Goal: Task Accomplishment & Management: Manage account settings

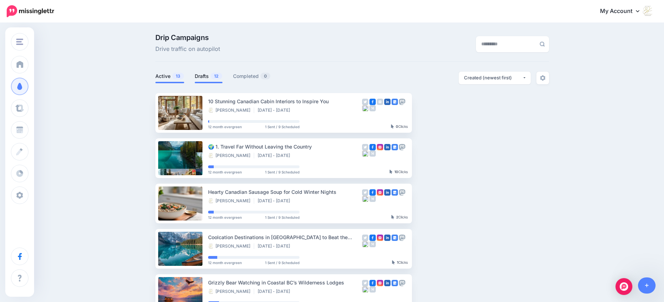
click at [204, 76] on link "Drafts 12" at bounding box center [209, 76] width 28 height 8
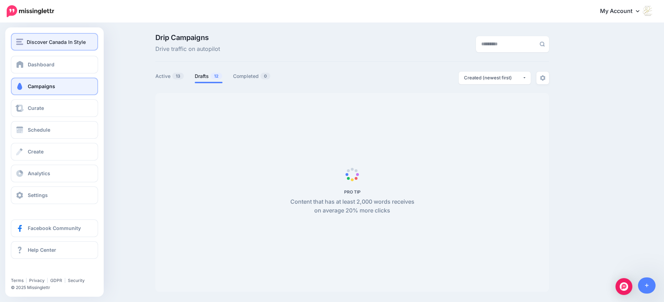
click at [18, 43] on img "button" at bounding box center [19, 42] width 7 height 6
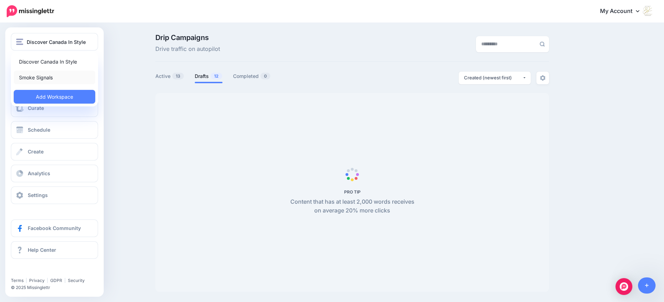
click at [32, 78] on link "Smoke Signals" at bounding box center [55, 78] width 82 height 14
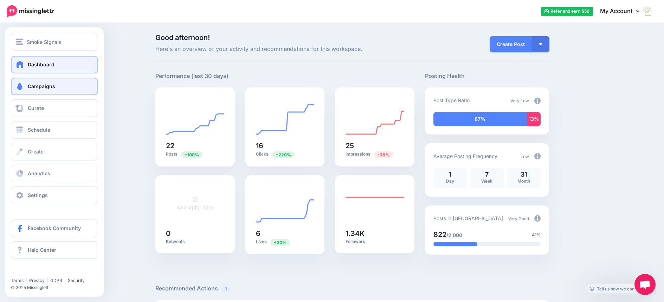
click at [39, 88] on span "Campaigns" at bounding box center [41, 86] width 27 height 6
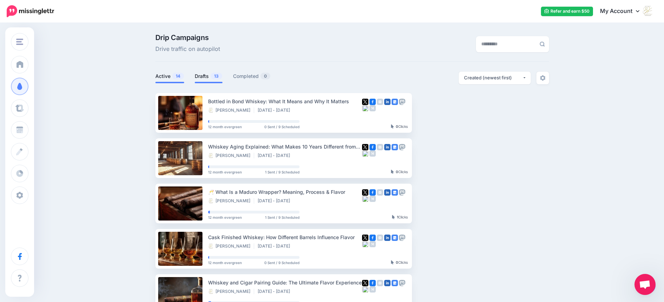
click at [207, 76] on link "Drafts 13" at bounding box center [209, 76] width 28 height 8
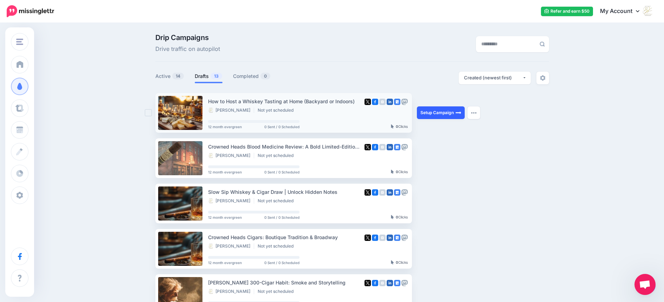
click at [435, 112] on link "Setup Campaign" at bounding box center [441, 113] width 48 height 13
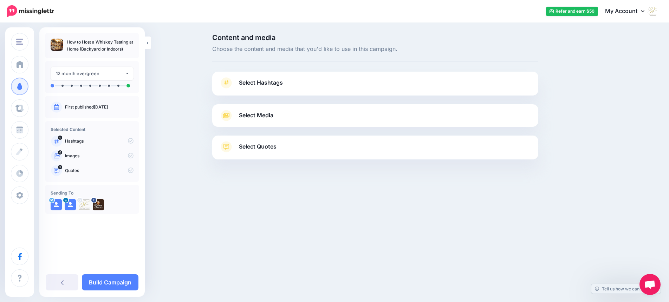
click at [261, 83] on span "Select Hashtags" at bounding box center [261, 82] width 44 height 9
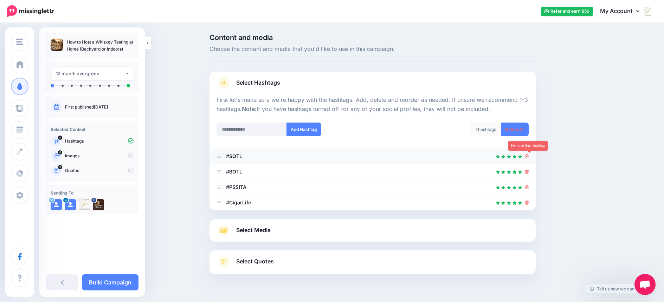
click at [529, 157] on icon at bounding box center [527, 156] width 4 height 4
click at [529, 157] on link at bounding box center [525, 156] width 8 height 6
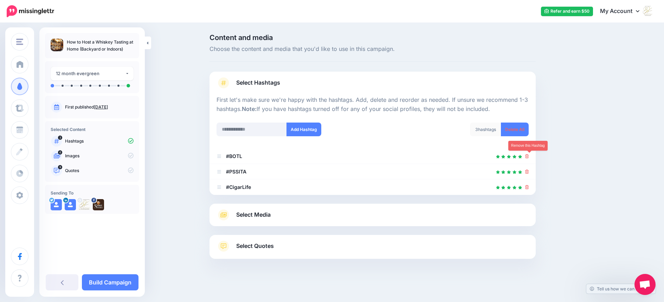
click at [529, 157] on icon at bounding box center [527, 156] width 4 height 4
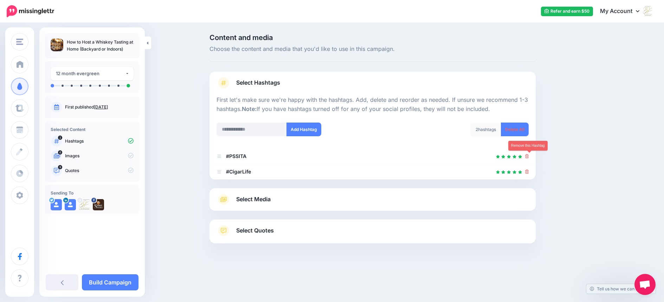
click at [529, 157] on icon at bounding box center [527, 156] width 4 height 4
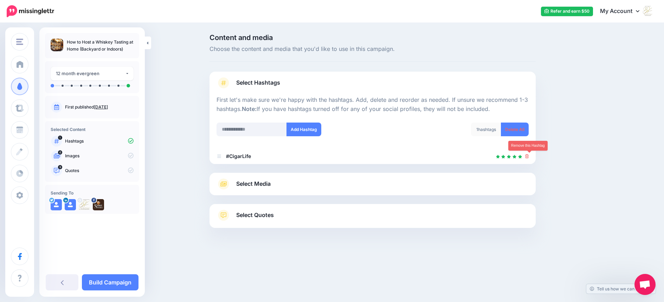
click at [529, 157] on icon at bounding box center [527, 156] width 4 height 4
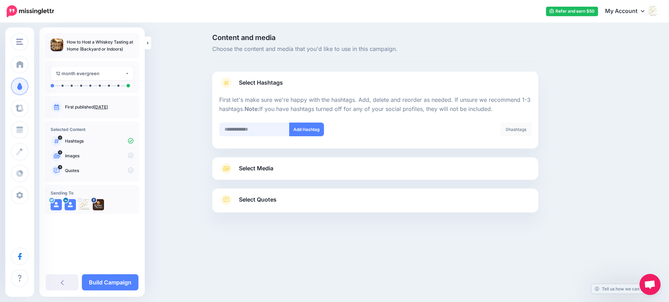
click at [252, 132] on input "text" at bounding box center [254, 130] width 70 height 14
type input "*******"
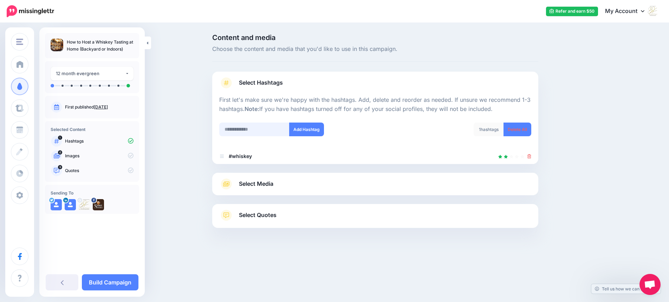
click at [234, 131] on input "text" at bounding box center [254, 130] width 70 height 14
type input "*******"
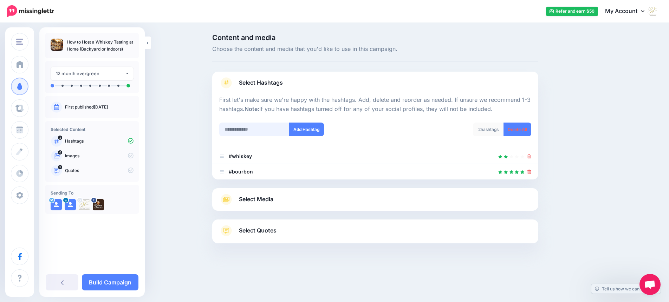
click at [237, 128] on input "text" at bounding box center [254, 130] width 70 height 14
type input "******"
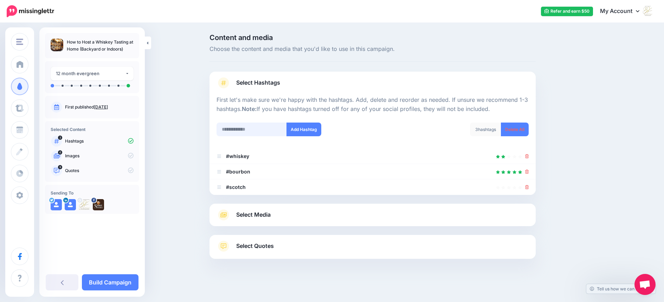
scroll to position [2, 0]
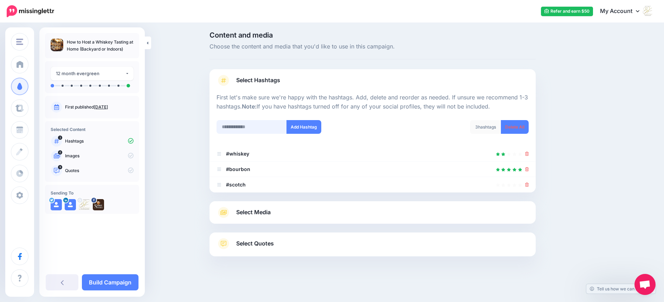
click at [239, 127] on input "text" at bounding box center [252, 127] width 70 height 14
type input "*******"
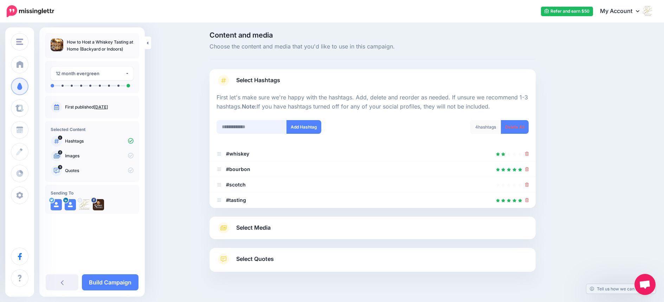
scroll to position [18, 0]
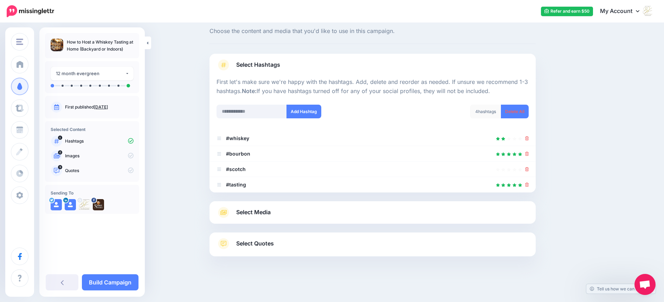
click at [253, 213] on span "Select Media" at bounding box center [253, 212] width 34 height 9
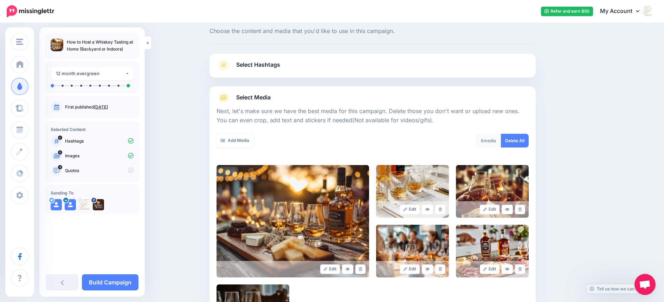
click at [385, 68] on link "Select Hashtags" at bounding box center [373, 68] width 312 height 18
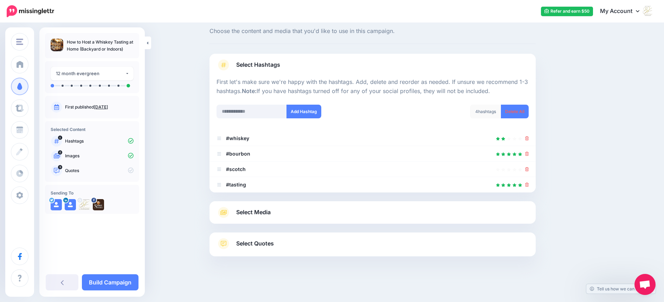
click at [259, 212] on span "Select Media" at bounding box center [253, 212] width 34 height 9
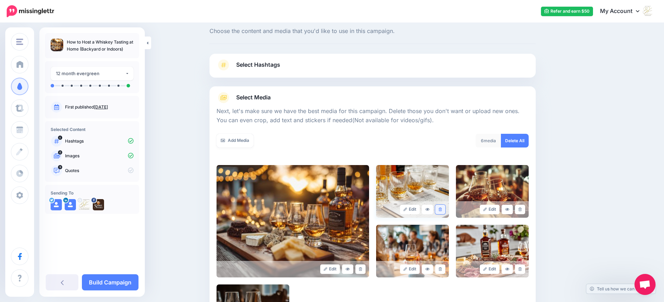
click at [442, 208] on icon at bounding box center [440, 210] width 3 height 4
click at [443, 207] on link at bounding box center [438, 209] width 14 height 9
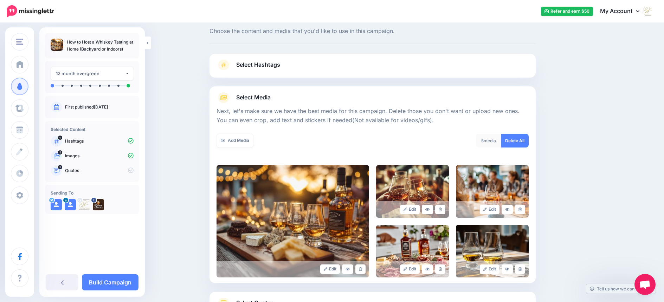
click at [442, 208] on icon at bounding box center [440, 210] width 3 height 4
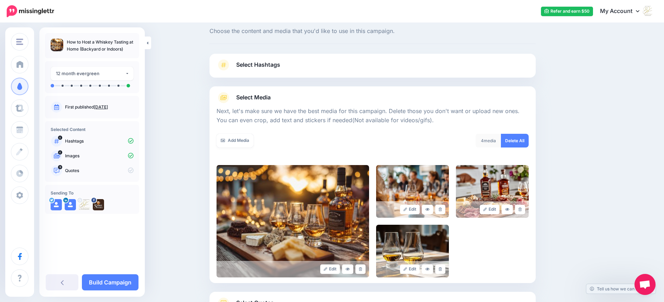
click at [442, 208] on icon at bounding box center [440, 210] width 3 height 4
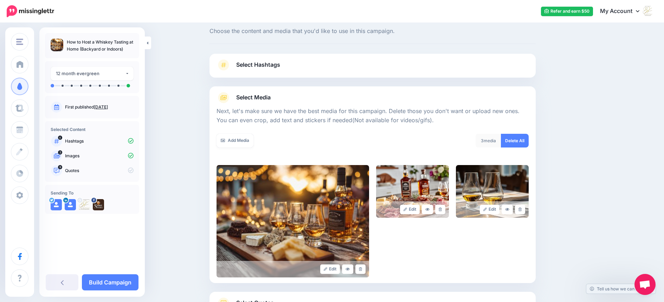
click at [442, 208] on icon at bounding box center [440, 210] width 3 height 4
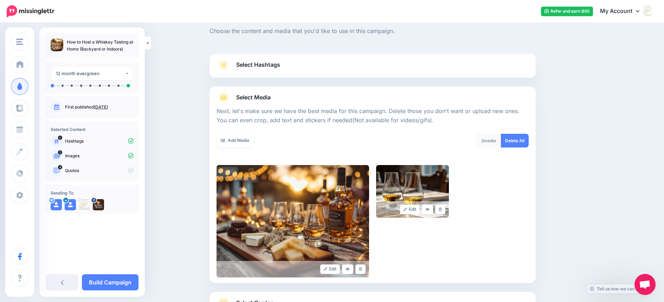
click at [442, 208] on icon at bounding box center [440, 210] width 3 height 4
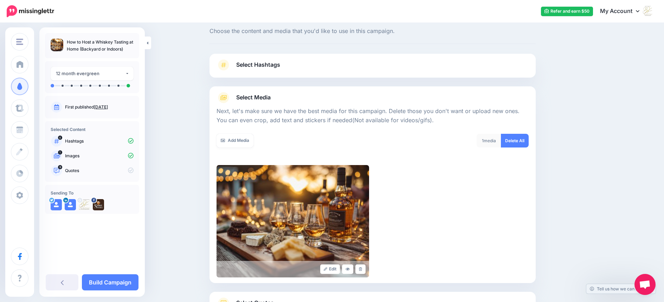
scroll to position [77, 0]
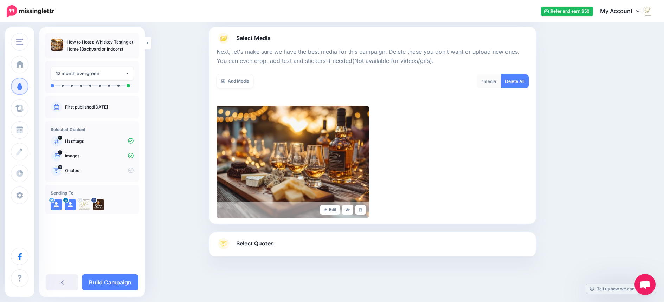
click at [252, 244] on span "Select Quotes" at bounding box center [255, 243] width 38 height 9
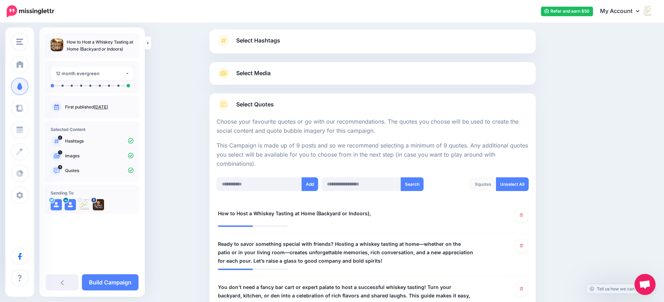
scroll to position [0, 0]
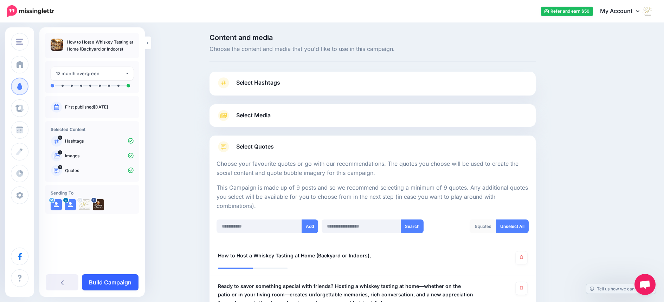
click at [117, 283] on link "Build Campaign" at bounding box center [110, 283] width 57 height 16
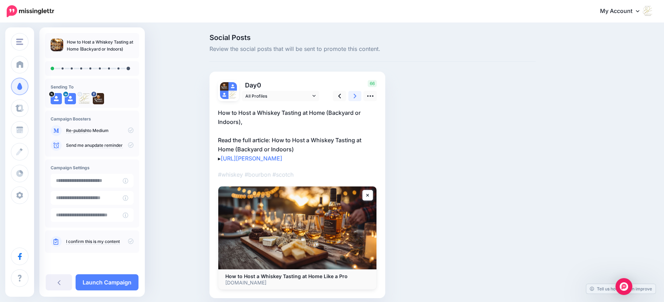
click at [356, 95] on icon at bounding box center [355, 96] width 3 height 5
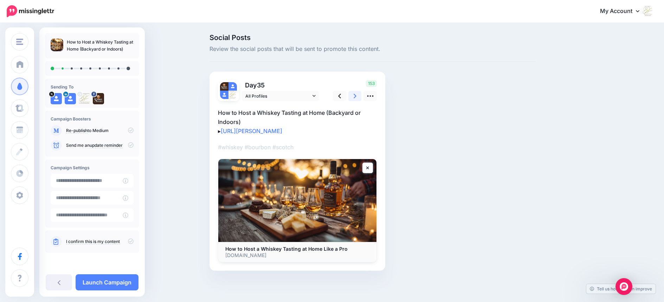
click at [356, 95] on icon at bounding box center [355, 96] width 3 height 5
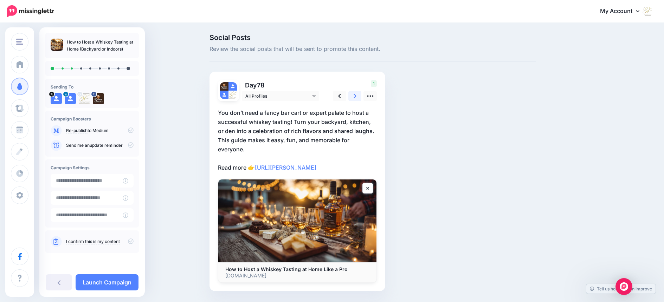
click at [356, 95] on icon at bounding box center [355, 96] width 3 height 5
click at [375, 142] on p "Set the mood with great lighting, curated playlists, and a selection of whiskie…" at bounding box center [297, 140] width 159 height 64
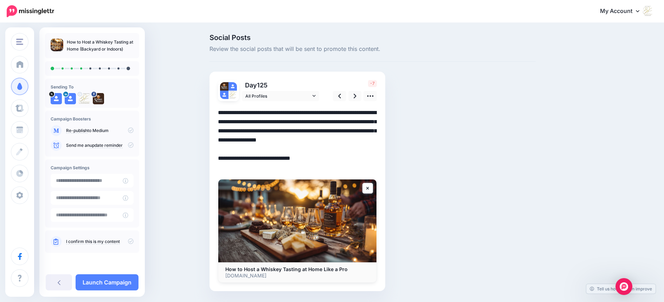
click at [375, 139] on textarea "**********" at bounding box center [297, 140] width 159 height 64
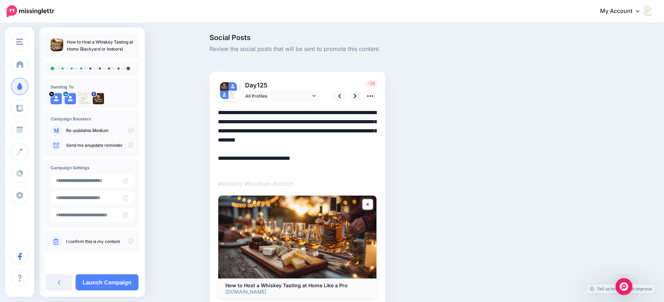
click at [324, 135] on textarea "**********" at bounding box center [297, 140] width 159 height 64
click at [320, 131] on textarea "**********" at bounding box center [297, 140] width 159 height 64
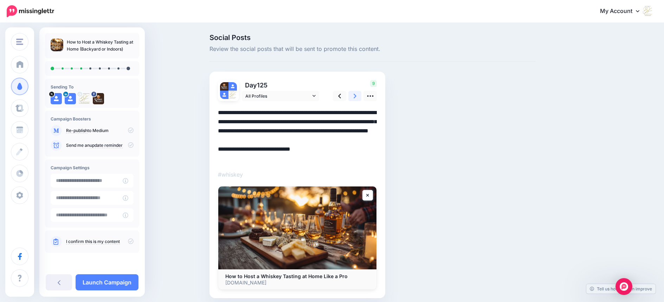
type textarea "**********"
click at [356, 96] on icon at bounding box center [355, 96] width 3 height 5
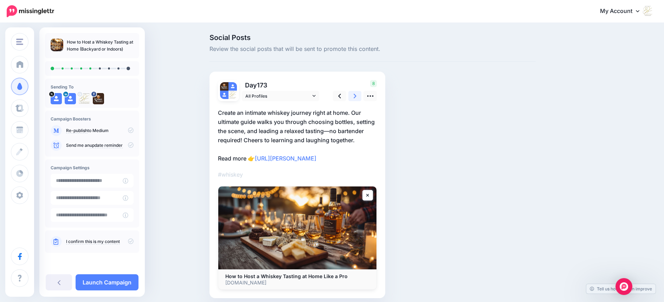
click at [356, 96] on icon at bounding box center [355, 96] width 3 height 5
click at [125, 284] on link "Launch Campaign" at bounding box center [107, 283] width 63 height 16
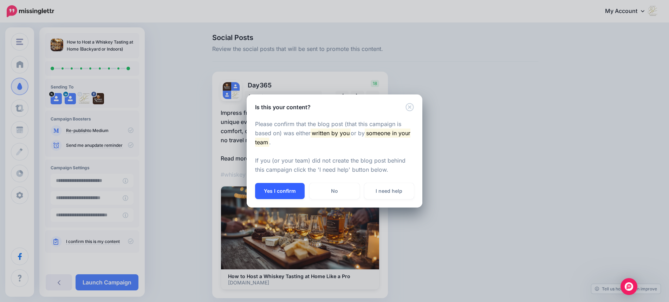
click at [284, 192] on button "Yes I confirm" at bounding box center [280, 191] width 50 height 16
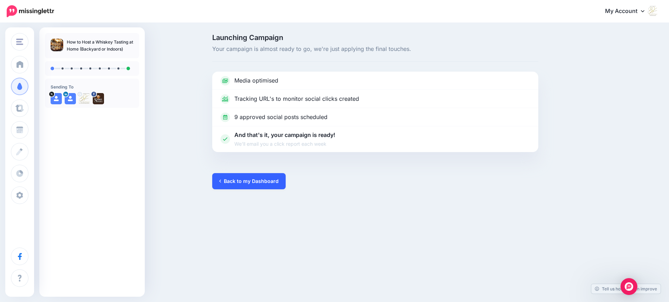
click at [255, 182] on link "Back to my Dashboard" at bounding box center [248, 181] width 73 height 16
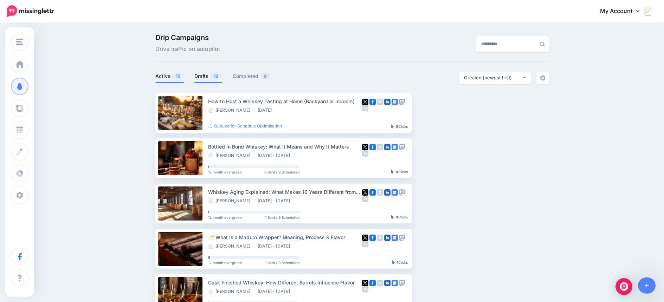
click at [205, 78] on link "Drafts 12" at bounding box center [208, 76] width 28 height 8
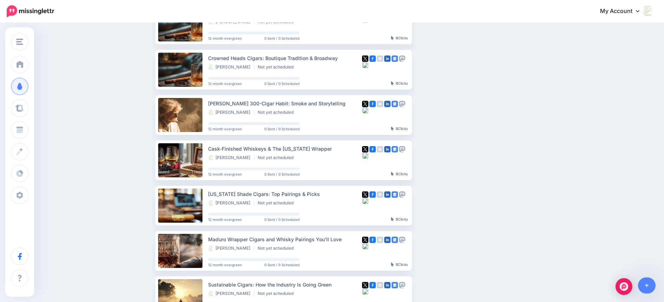
scroll to position [143, 0]
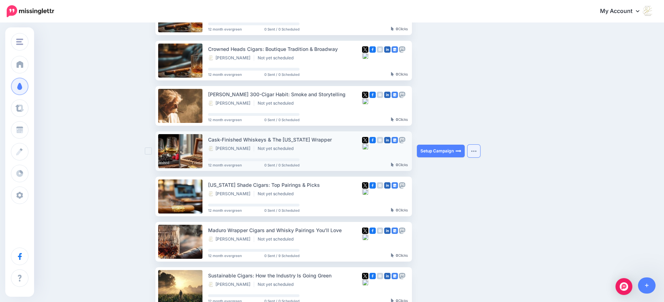
click at [477, 150] on img "button" at bounding box center [474, 151] width 6 height 2
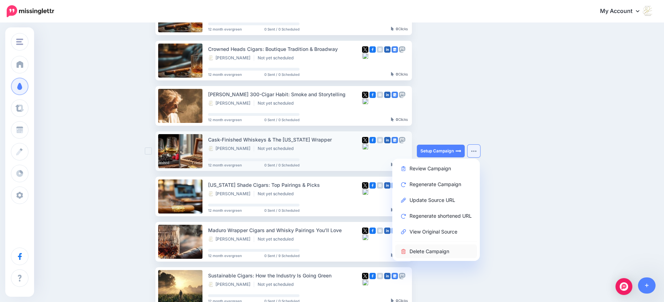
click at [436, 250] on link "Delete Campaign" at bounding box center [436, 252] width 82 height 14
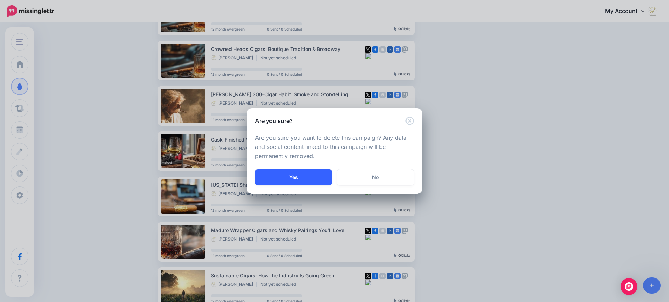
click at [295, 178] on button "Yes" at bounding box center [293, 177] width 77 height 16
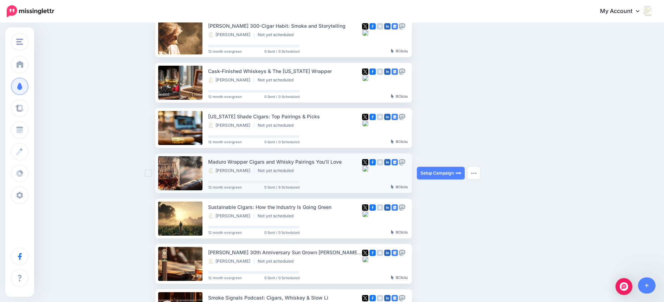
scroll to position [0, 0]
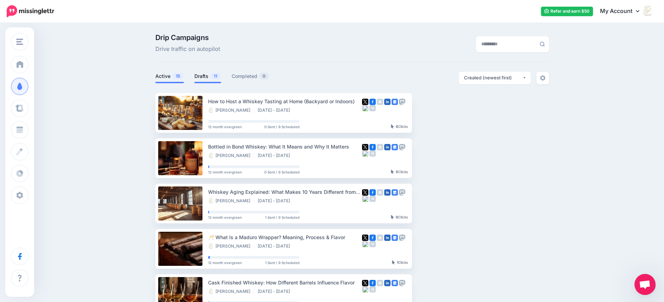
click at [208, 75] on link "Drafts 11" at bounding box center [207, 76] width 27 height 8
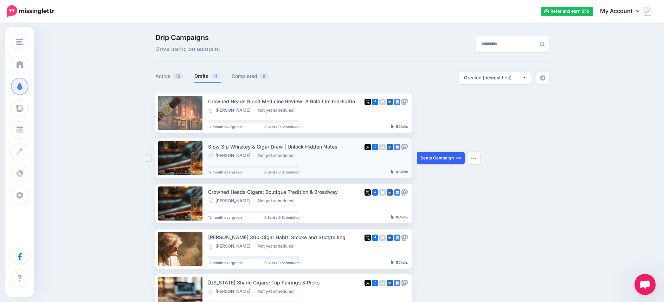
click at [430, 159] on link "Setup Campaign" at bounding box center [441, 158] width 48 height 13
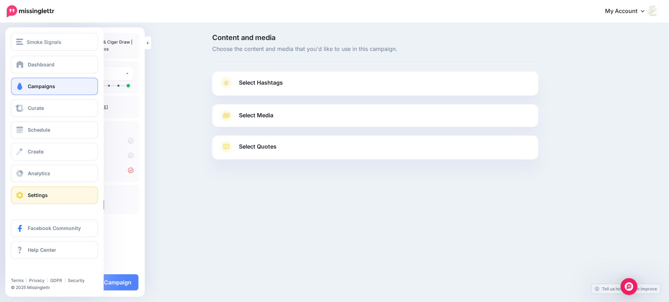
click at [26, 193] on link "Settings" at bounding box center [54, 196] width 87 height 18
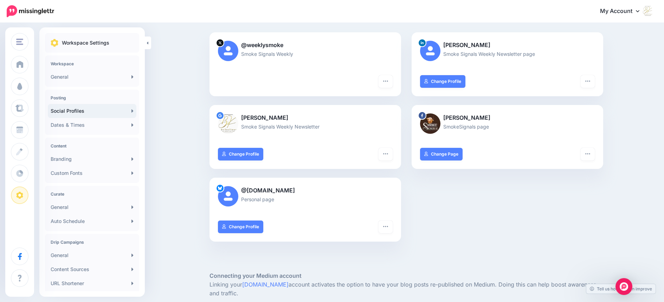
scroll to position [53, 0]
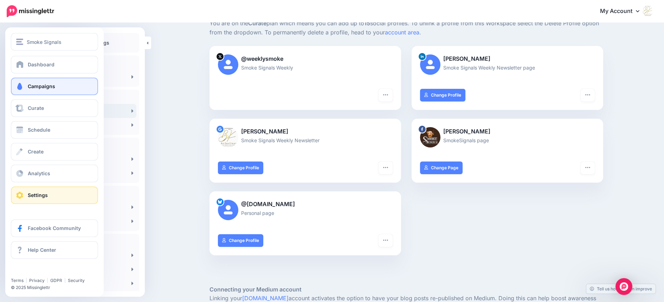
click at [50, 84] on span "Campaigns" at bounding box center [41, 86] width 27 height 6
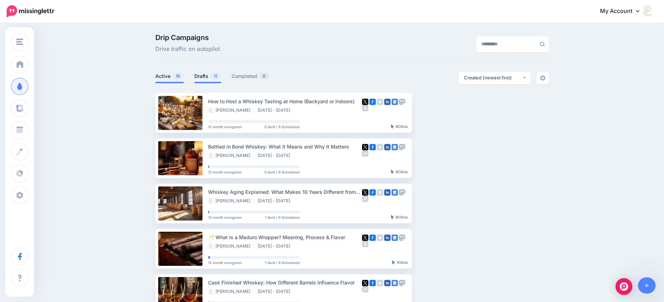
click at [209, 77] on link "Drafts 11" at bounding box center [207, 76] width 27 height 8
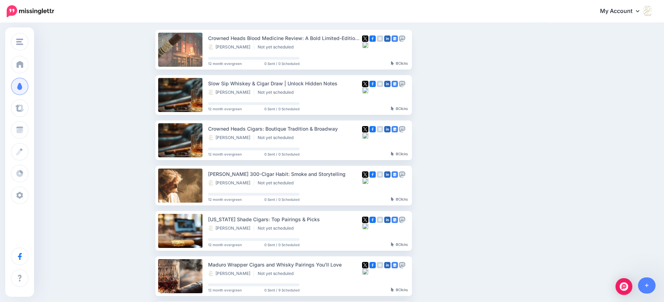
scroll to position [68, 0]
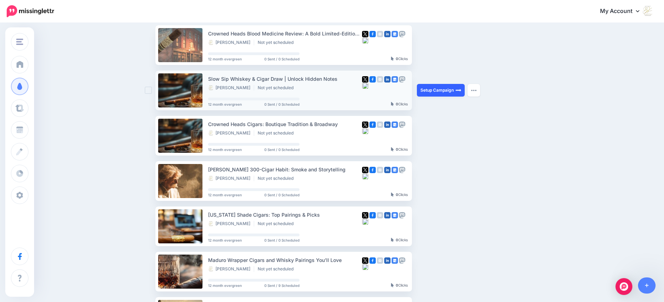
click at [432, 89] on link "Setup Campaign" at bounding box center [441, 90] width 48 height 13
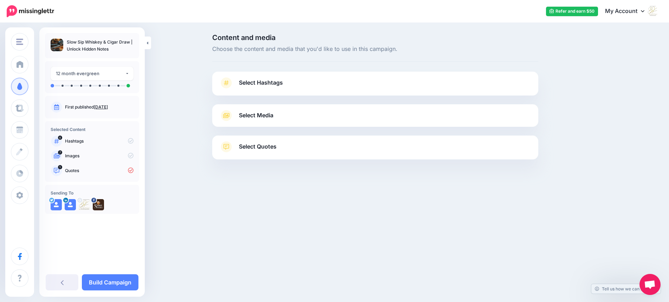
click at [267, 117] on span "Select Media" at bounding box center [256, 115] width 34 height 9
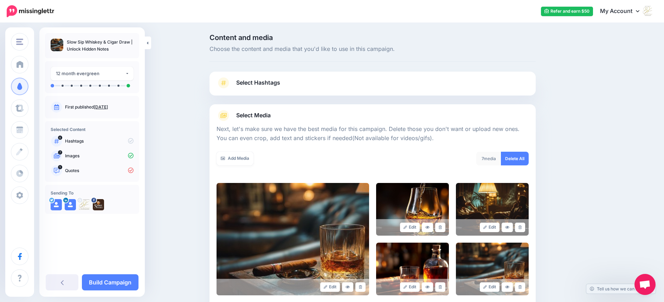
click at [274, 84] on span "Select Hashtags" at bounding box center [258, 82] width 44 height 9
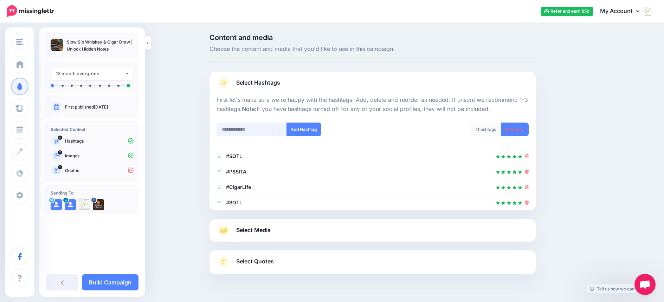
click at [256, 128] on input "text" at bounding box center [252, 130] width 70 height 14
type input "*******"
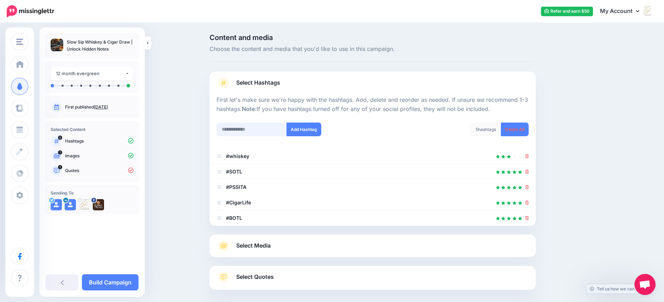
scroll to position [33, 0]
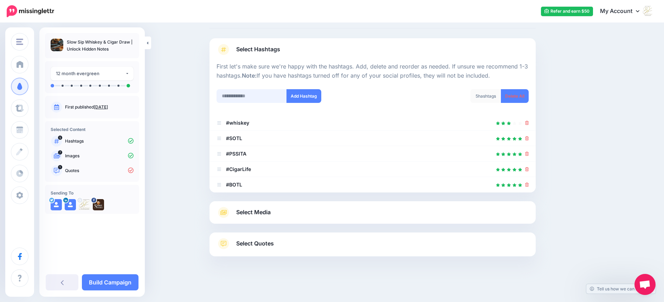
click at [252, 100] on input "text" at bounding box center [252, 96] width 70 height 14
type input "*******"
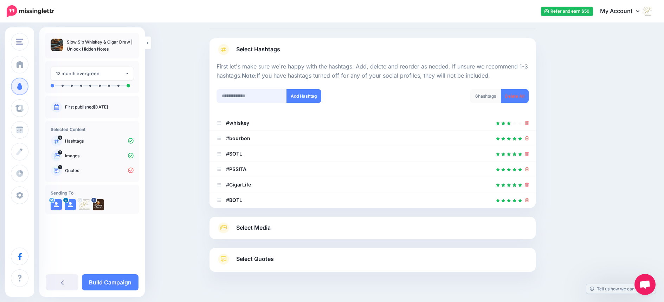
scroll to position [49, 0]
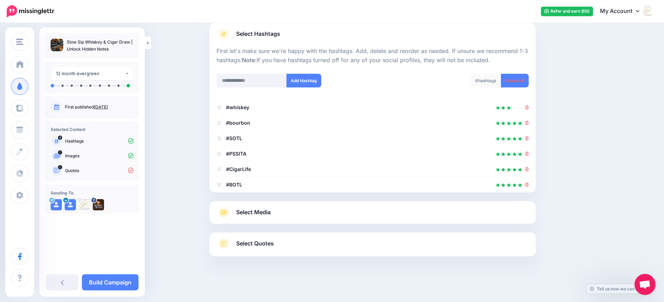
click at [266, 214] on span "Select Media" at bounding box center [253, 212] width 34 height 9
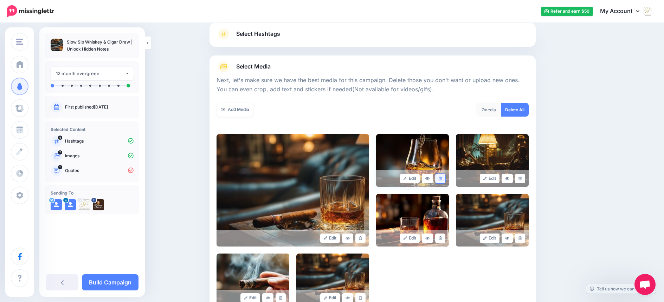
click at [442, 179] on icon at bounding box center [440, 179] width 3 height 4
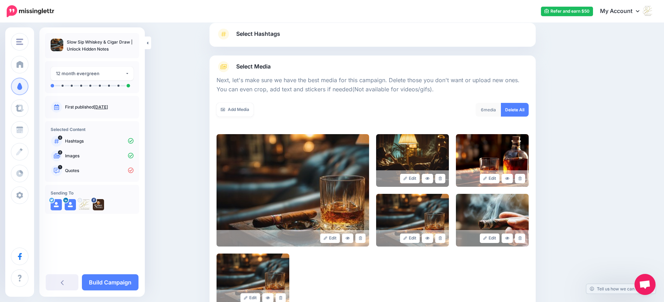
click at [442, 179] on icon at bounding box center [440, 179] width 3 height 4
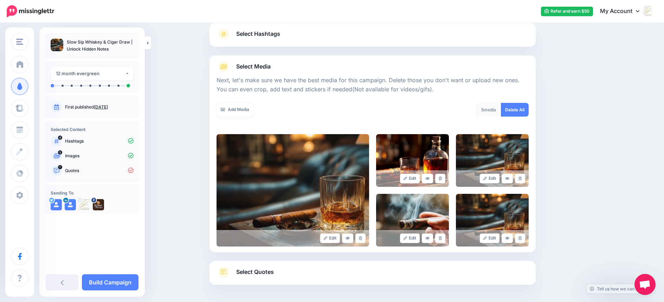
click at [442, 179] on icon at bounding box center [440, 179] width 3 height 4
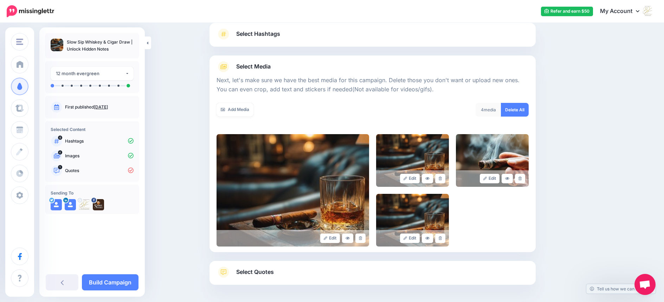
click at [442, 179] on icon at bounding box center [440, 179] width 3 height 4
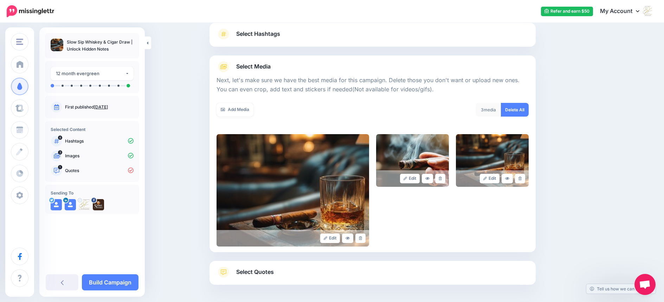
click at [442, 179] on icon at bounding box center [440, 179] width 3 height 4
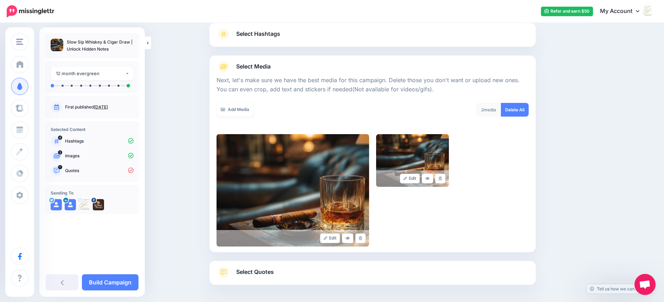
click at [442, 179] on icon at bounding box center [440, 179] width 3 height 4
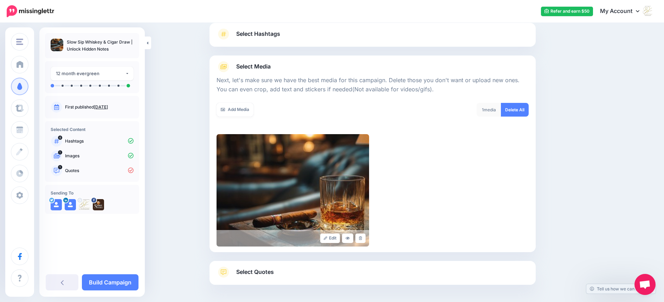
scroll to position [77, 0]
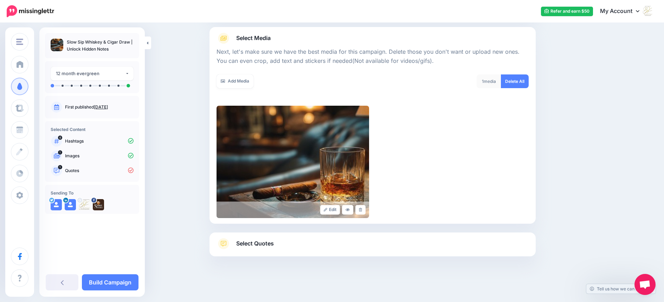
click at [253, 242] on span "Select Quotes" at bounding box center [255, 243] width 38 height 9
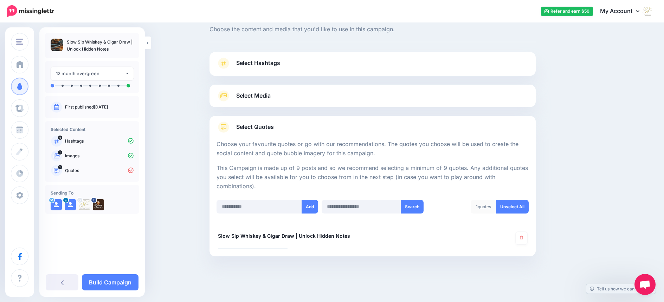
scroll to position [19, 0]
click at [61, 283] on icon at bounding box center [62, 283] width 3 height 6
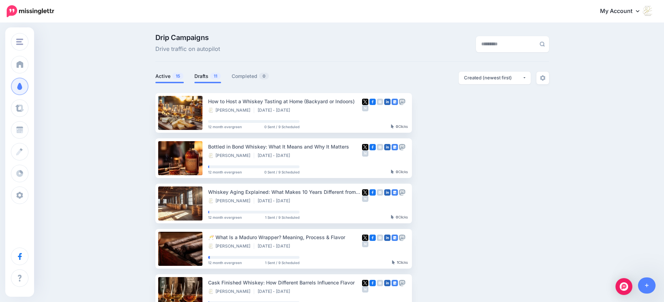
click at [205, 76] on link "Drafts 11" at bounding box center [207, 76] width 27 height 8
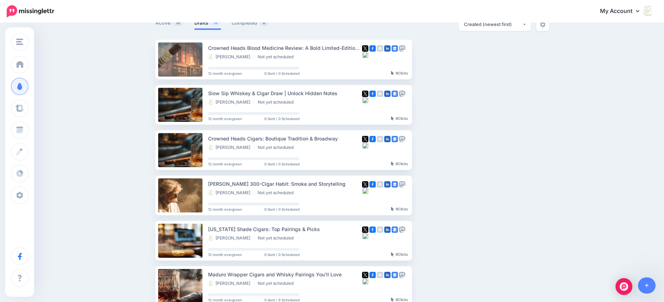
scroll to position [44, 0]
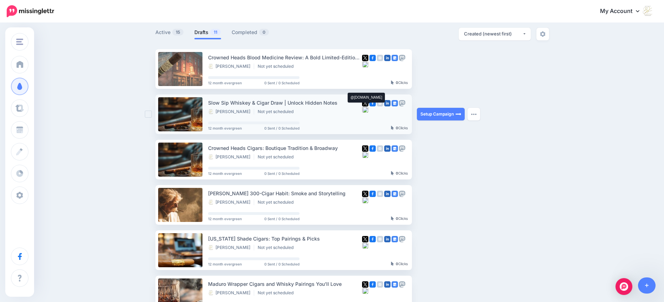
click at [367, 111] on img at bounding box center [365, 110] width 6 height 6
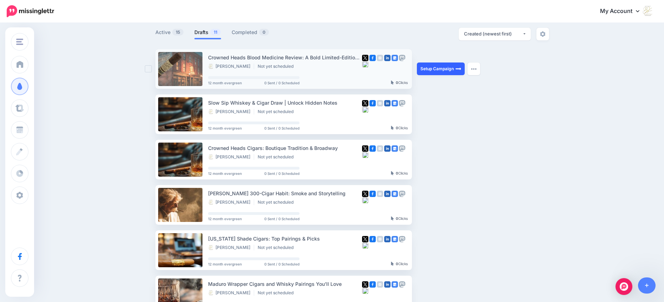
click at [441, 69] on link "Setup Campaign" at bounding box center [441, 69] width 48 height 13
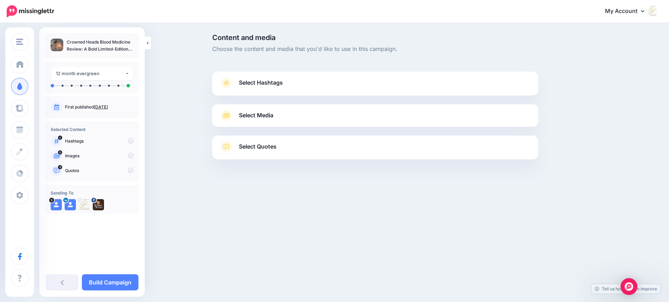
click at [263, 115] on span "Select Media" at bounding box center [256, 115] width 34 height 9
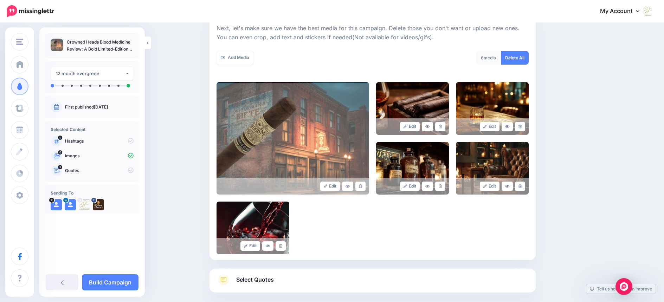
scroll to position [137, 0]
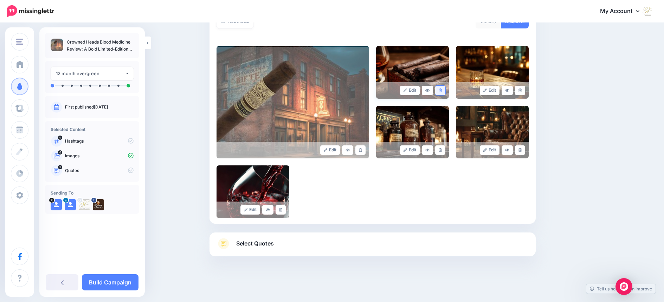
click at [443, 88] on link at bounding box center [440, 90] width 10 height 9
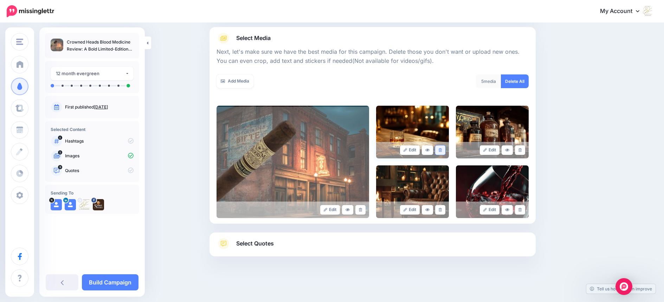
click at [442, 150] on icon at bounding box center [440, 150] width 3 height 4
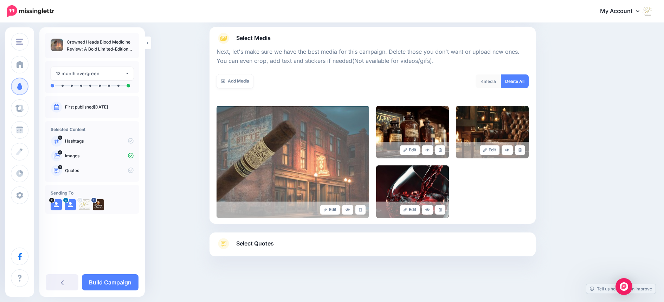
click at [442, 150] on icon at bounding box center [440, 150] width 3 height 4
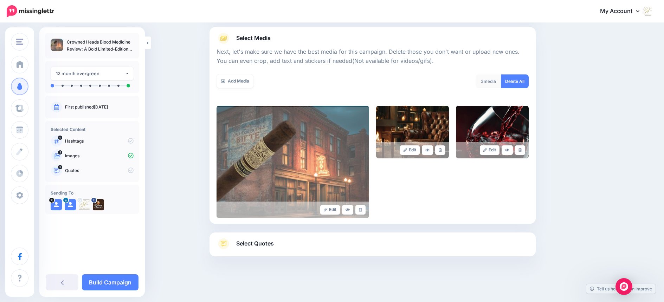
click at [442, 150] on icon at bounding box center [440, 150] width 3 height 4
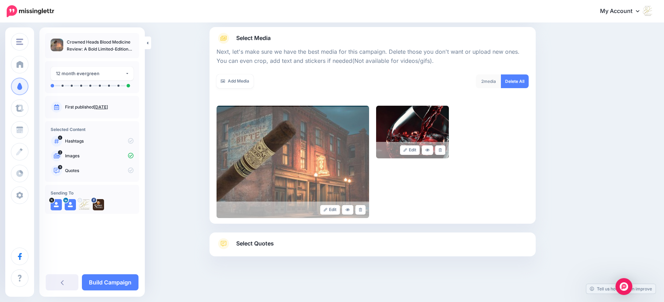
click at [442, 150] on icon at bounding box center [440, 150] width 3 height 4
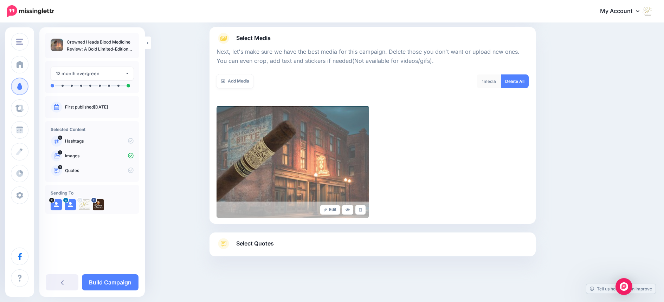
click at [250, 246] on span "Select Quotes" at bounding box center [255, 243] width 38 height 9
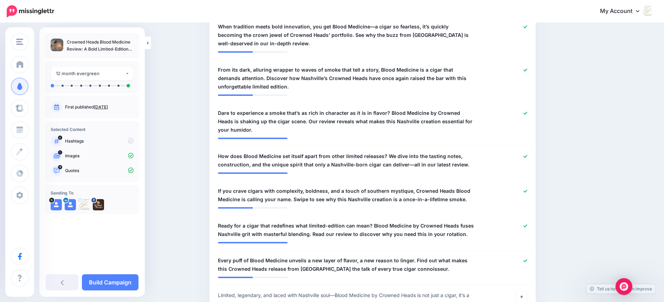
scroll to position [325, 0]
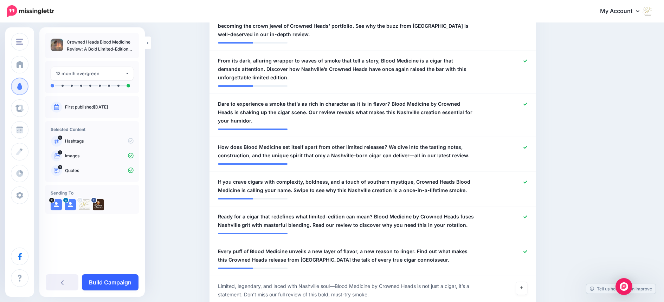
click at [112, 281] on link "Build Campaign" at bounding box center [110, 283] width 57 height 16
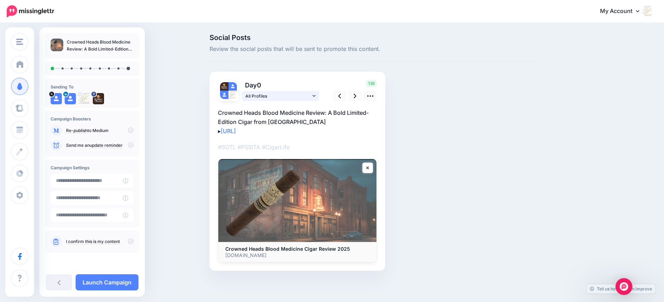
click at [314, 95] on link "All Profiles" at bounding box center [280, 96] width 77 height 10
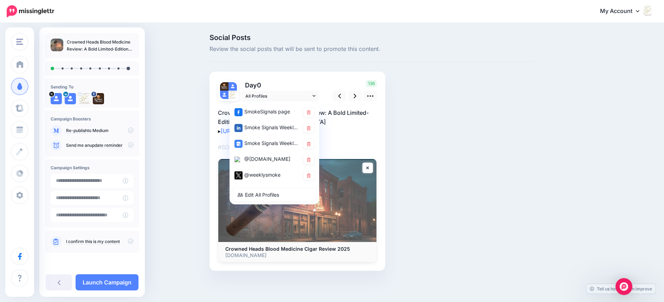
click at [450, 136] on div "Social Posts Review the social posts that will be sent to promote this content.…" at bounding box center [372, 163] width 337 height 258
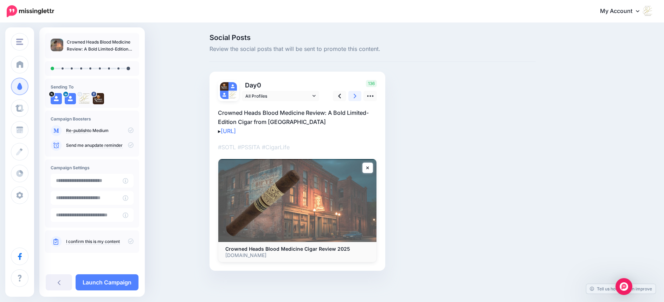
click at [356, 95] on icon at bounding box center [355, 95] width 3 height 7
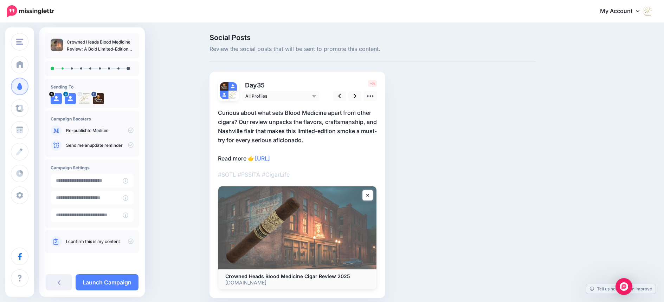
click at [291, 141] on p "Curious about what sets Blood Medicine apart from other cigars? Our review unpa…" at bounding box center [297, 135] width 159 height 55
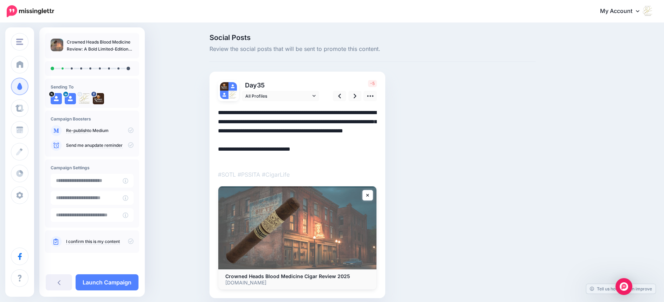
click at [291, 141] on textarea "**********" at bounding box center [297, 135] width 159 height 55
click at [356, 95] on icon at bounding box center [355, 96] width 3 height 5
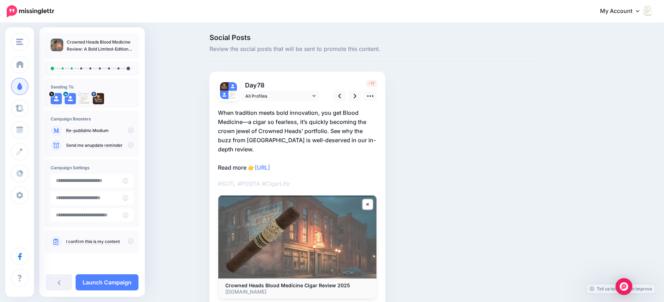
click at [242, 150] on p "When tradition meets bold innovation, you get Blood Medicine—a cigar so fearles…" at bounding box center [297, 140] width 159 height 64
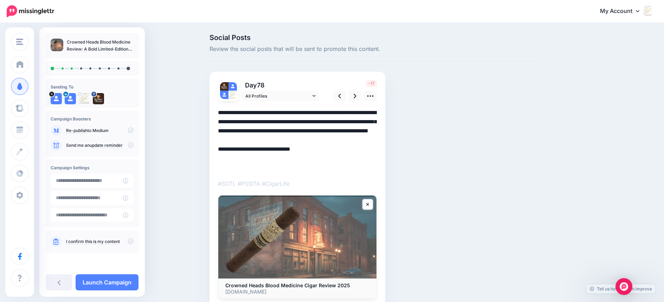
click at [242, 150] on textarea "**********" at bounding box center [297, 140] width 159 height 64
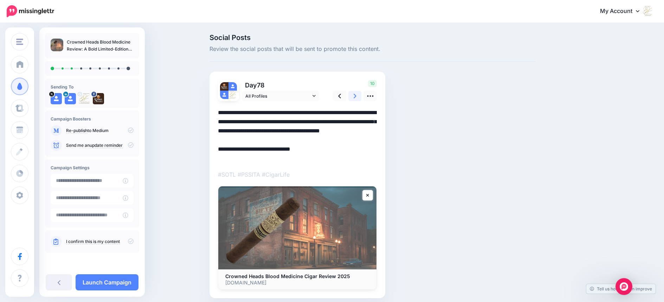
click at [356, 95] on icon at bounding box center [355, 95] width 3 height 7
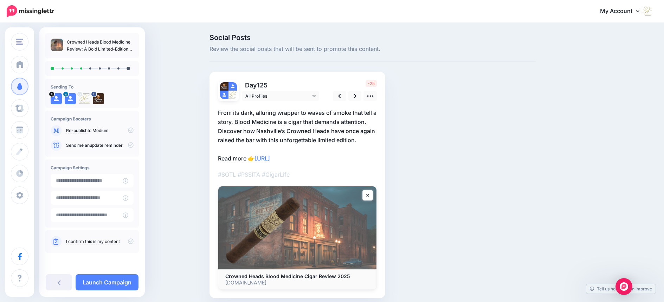
click at [376, 131] on p "From its dark, alluring wrapper to waves of smoke that tell a story, Blood Medi…" at bounding box center [297, 135] width 159 height 55
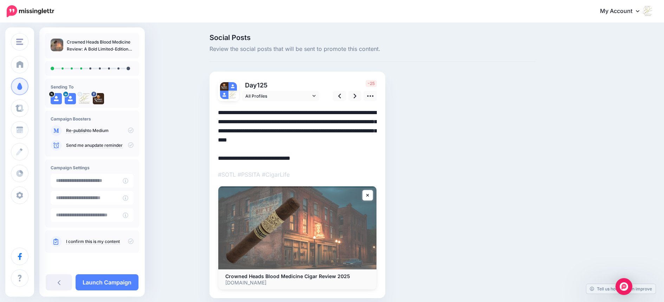
click at [376, 131] on textarea "**********" at bounding box center [297, 135] width 159 height 55
click at [291, 140] on textarea "**********" at bounding box center [297, 135] width 159 height 55
click at [356, 96] on icon at bounding box center [355, 95] width 3 height 7
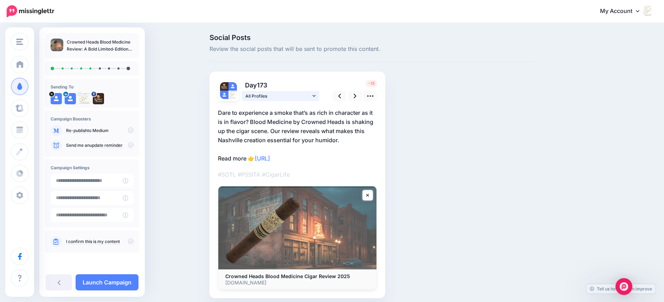
click at [316, 94] on icon at bounding box center [314, 96] width 3 height 5
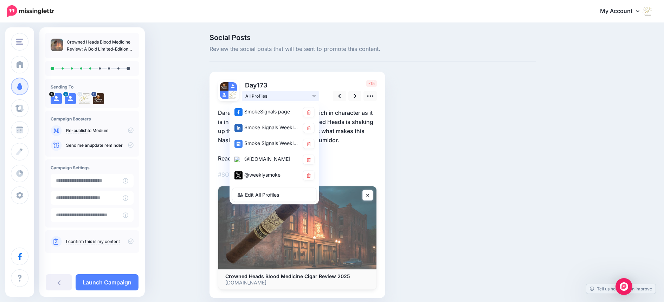
click at [316, 94] on icon at bounding box center [314, 96] width 3 height 5
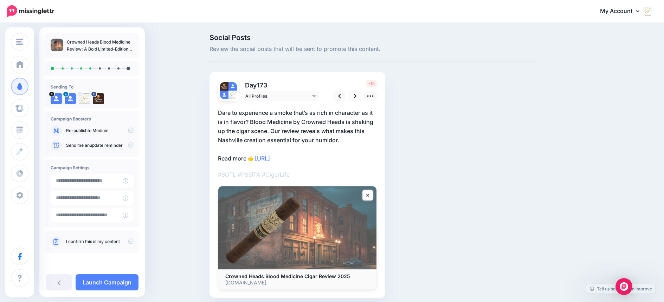
click at [340, 140] on p "Dare to experience a smoke that’s as rich in character as it is in flavor? Bloo…" at bounding box center [297, 135] width 159 height 55
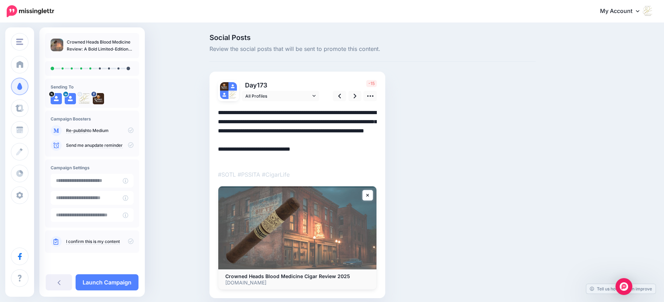
click at [340, 141] on textarea "**********" at bounding box center [297, 135] width 159 height 55
click at [356, 95] on icon at bounding box center [355, 95] width 3 height 7
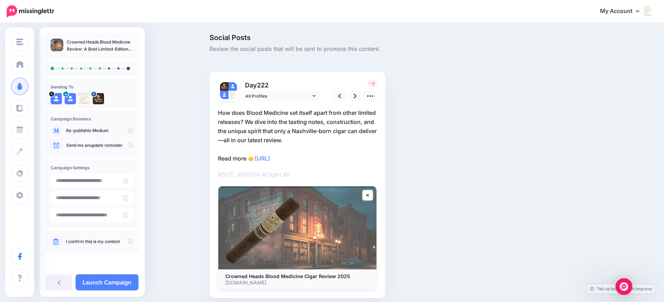
click at [324, 142] on p "How does Blood Medicine set itself apart from other limited releases? We dive i…" at bounding box center [297, 135] width 159 height 55
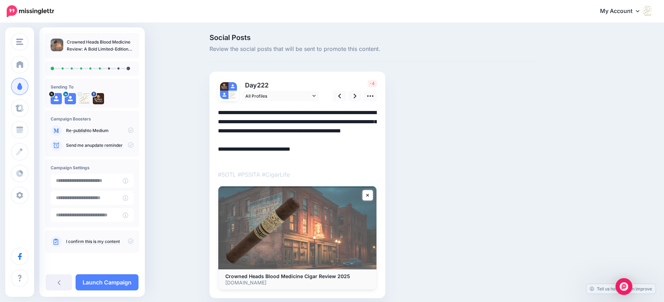
click at [324, 140] on textarea "**********" at bounding box center [297, 135] width 159 height 55
click at [356, 96] on icon at bounding box center [355, 95] width 3 height 7
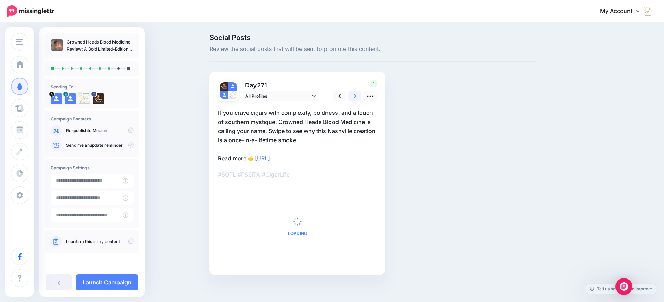
click at [356, 96] on icon at bounding box center [355, 95] width 3 height 7
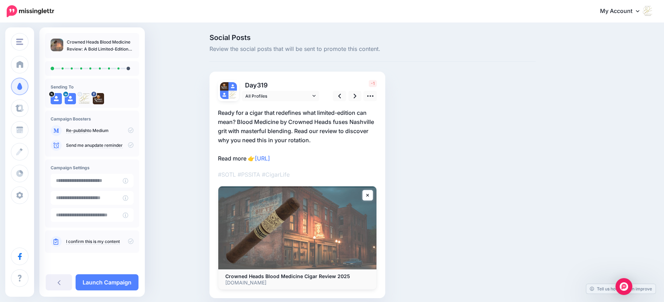
click at [323, 137] on p "Ready for a cigar that redefines what limited-edition can mean? Blood Medicine …" at bounding box center [297, 135] width 159 height 55
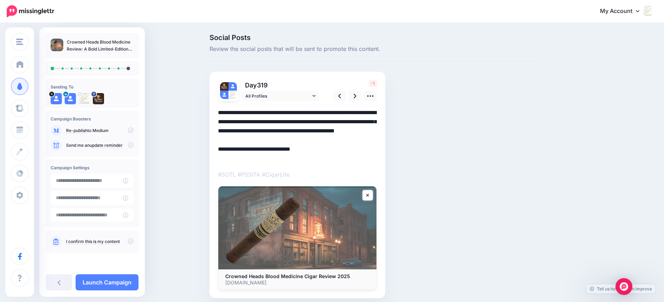
click at [320, 140] on textarea "**********" at bounding box center [297, 135] width 159 height 55
type textarea "**********"
click at [356, 95] on icon at bounding box center [355, 95] width 3 height 7
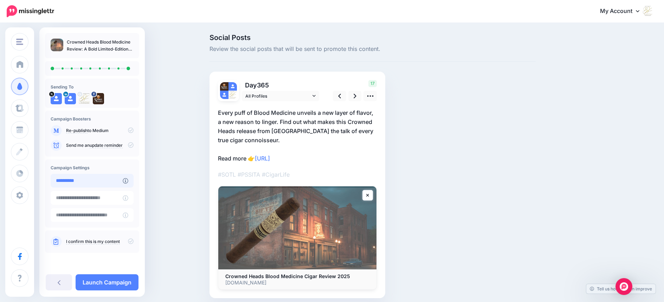
click at [107, 184] on input "**********" at bounding box center [87, 181] width 72 height 14
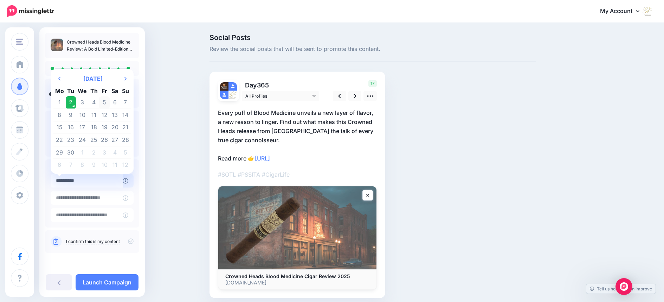
click at [105, 102] on td "5" at bounding box center [104, 102] width 11 height 13
type input "**********"
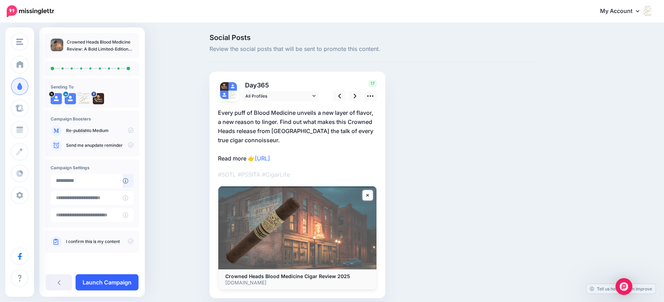
click at [111, 284] on link "Launch Campaign" at bounding box center [107, 283] width 63 height 16
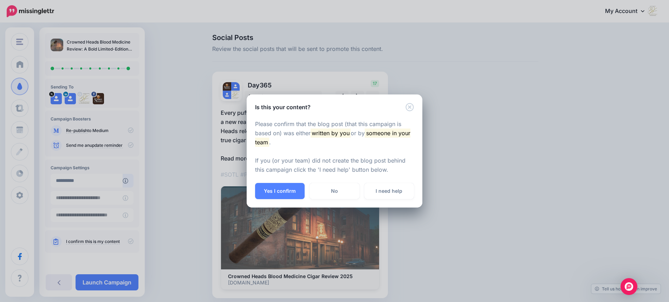
click at [293, 194] on button "Yes I confirm" at bounding box center [280, 191] width 50 height 16
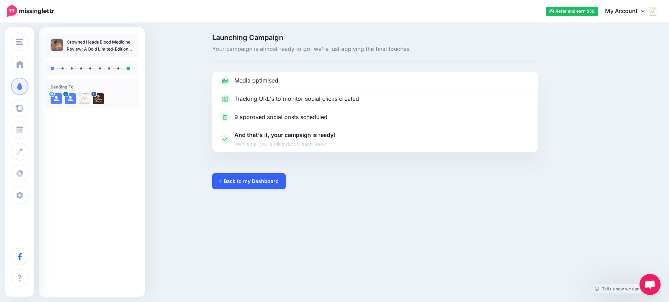
click at [228, 181] on link "Back to my Dashboard" at bounding box center [248, 181] width 73 height 16
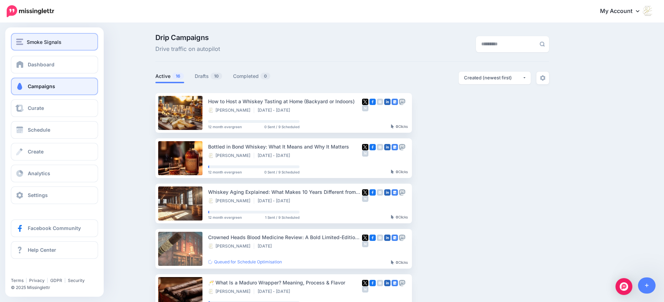
click at [27, 39] on span "Smoke Signals" at bounding box center [44, 42] width 35 height 8
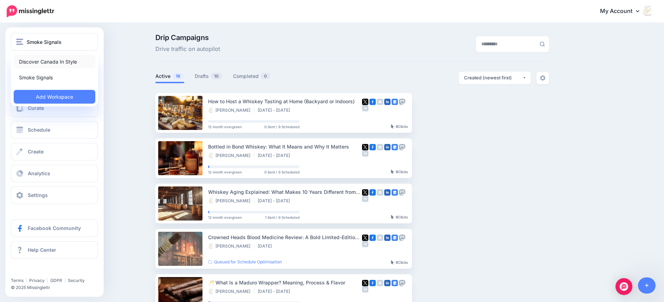
click at [34, 59] on link "Discover Canada In Style" at bounding box center [55, 62] width 82 height 14
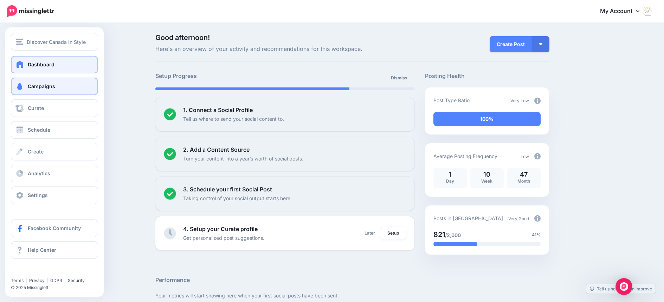
click at [32, 87] on span "Campaigns" at bounding box center [41, 86] width 27 height 6
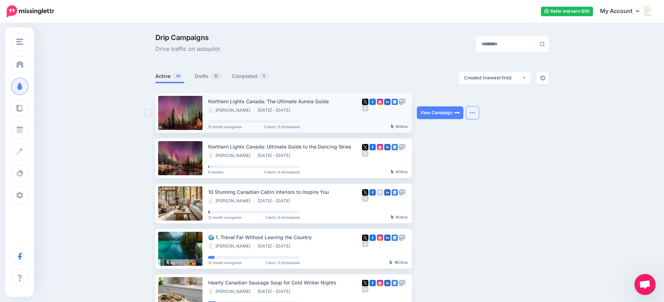
click at [476, 111] on button "button" at bounding box center [472, 113] width 13 height 13
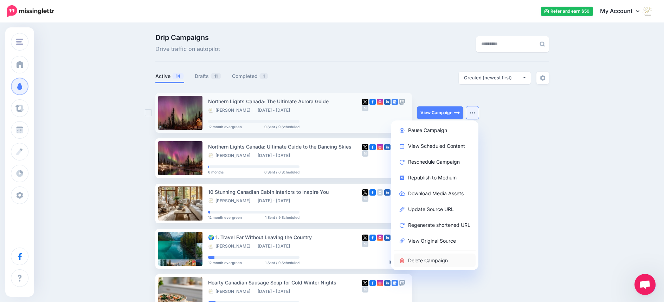
click at [421, 262] on link "Delete Campaign" at bounding box center [435, 261] width 82 height 14
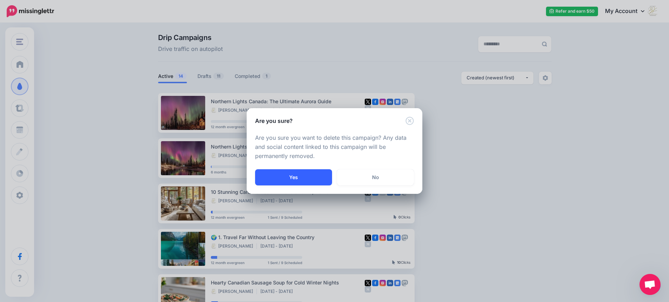
click at [289, 179] on button "Yes" at bounding box center [293, 177] width 77 height 16
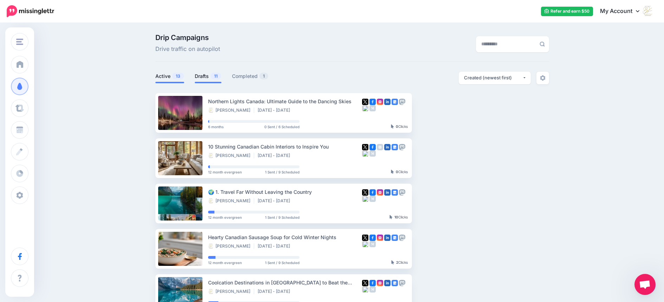
click at [207, 77] on link "Drafts 11" at bounding box center [208, 76] width 27 height 8
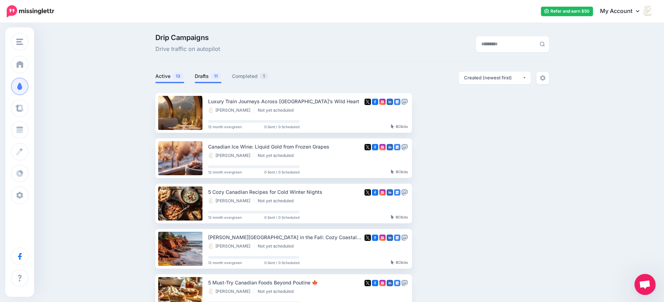
click at [166, 77] on link "Active 13" at bounding box center [169, 76] width 29 height 8
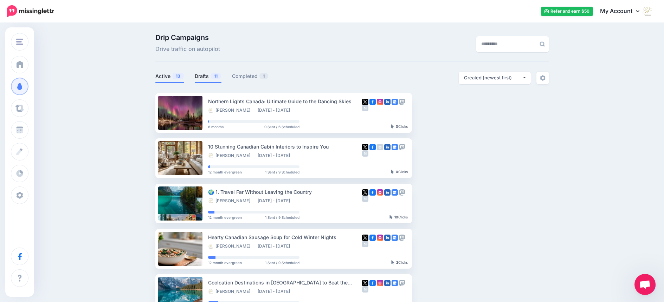
click at [207, 77] on link "Drafts 11" at bounding box center [208, 76] width 27 height 8
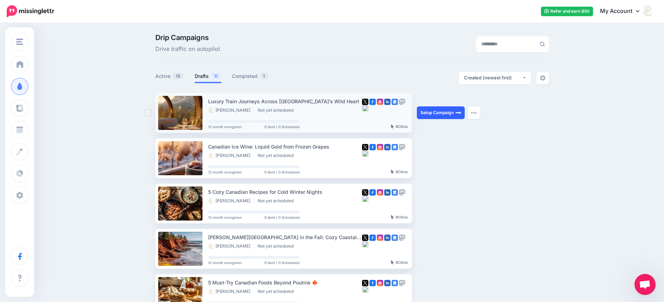
click at [432, 112] on link "Setup Campaign" at bounding box center [441, 113] width 48 height 13
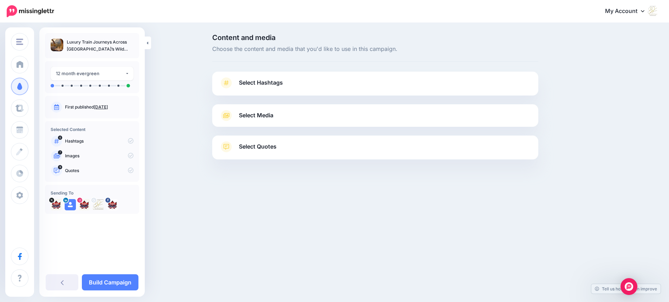
click at [272, 83] on span "Select Hashtags" at bounding box center [261, 82] width 44 height 9
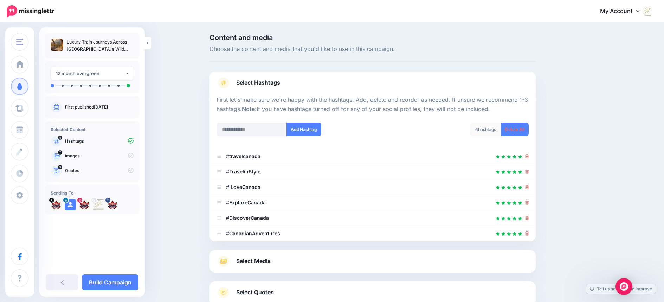
click at [272, 83] on span "Select Hashtags" at bounding box center [258, 82] width 44 height 9
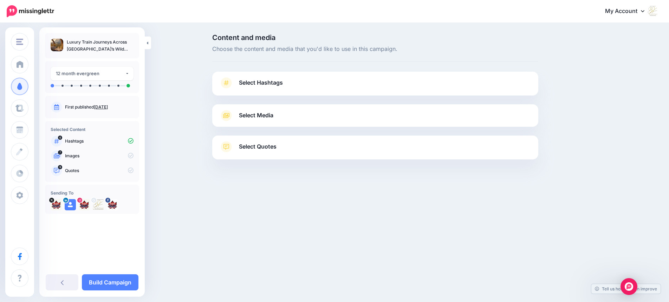
click at [263, 116] on span "Select Media" at bounding box center [256, 115] width 34 height 9
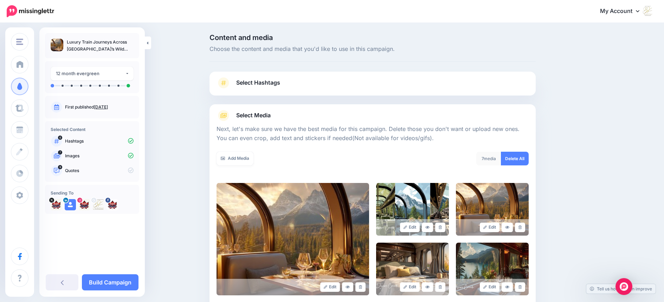
scroll to position [137, 0]
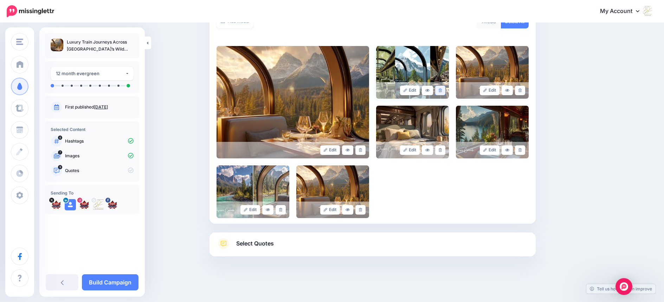
click at [441, 90] on icon at bounding box center [440, 91] width 3 height 4
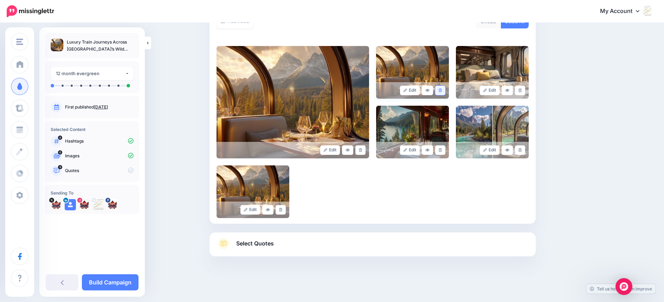
click at [442, 90] on icon at bounding box center [440, 91] width 3 height 4
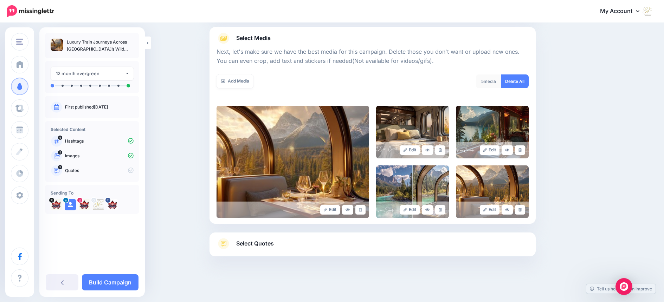
scroll to position [77, 0]
click at [442, 90] on div "5 media Delete All" at bounding box center [453, 86] width 161 height 22
click at [445, 148] on link at bounding box center [440, 150] width 10 height 9
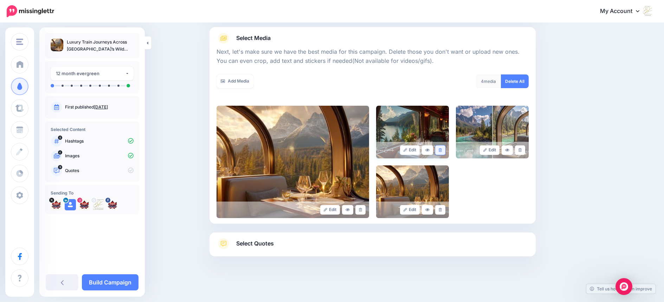
click at [442, 151] on icon at bounding box center [440, 150] width 3 height 4
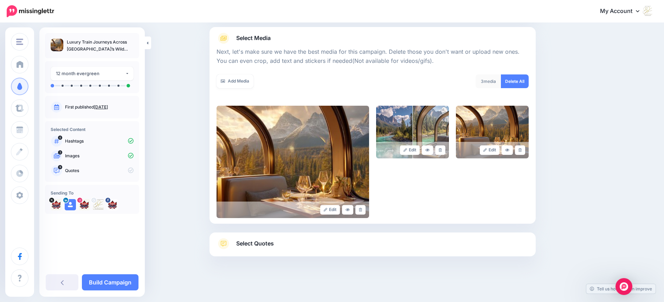
click at [442, 151] on icon at bounding box center [440, 150] width 3 height 4
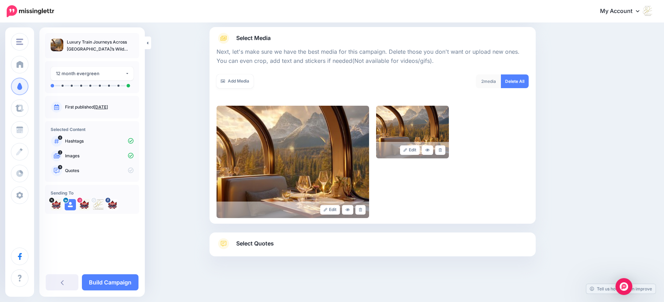
click at [442, 151] on icon at bounding box center [440, 150] width 3 height 4
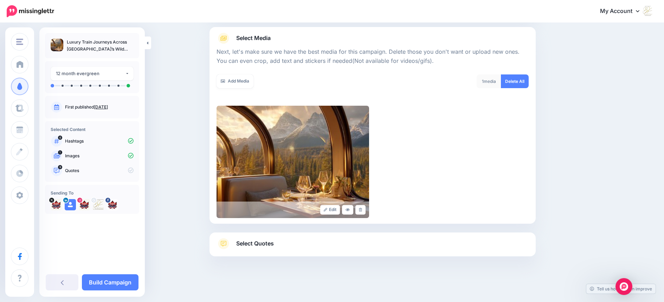
click at [260, 243] on span "Select Quotes" at bounding box center [255, 243] width 38 height 9
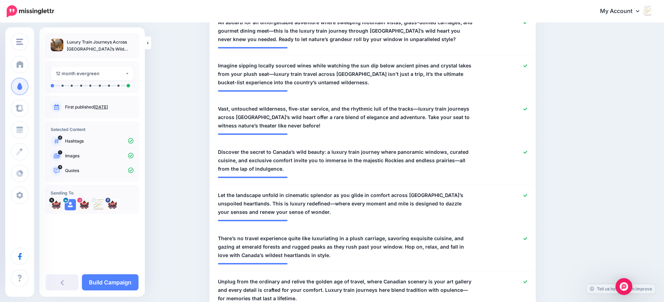
scroll to position [292, 0]
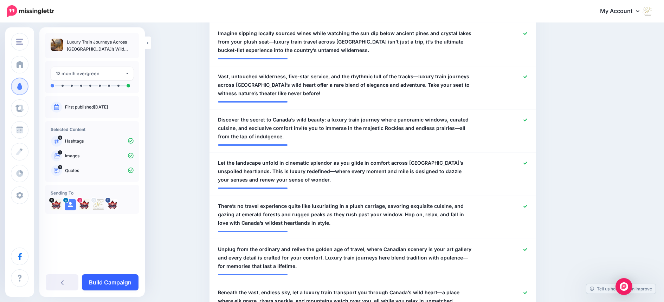
click at [97, 281] on link "Build Campaign" at bounding box center [110, 283] width 57 height 16
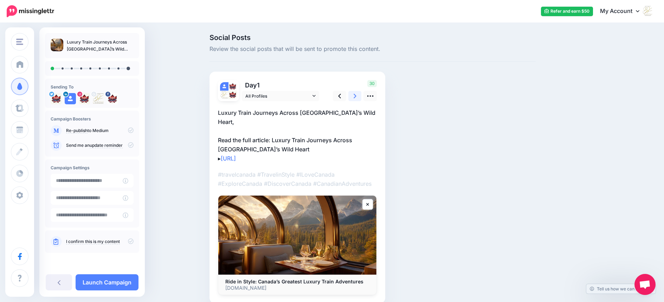
click at [356, 95] on icon at bounding box center [355, 96] width 3 height 5
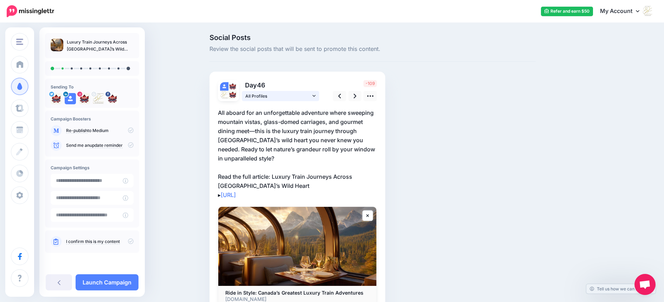
click at [316, 96] on icon at bounding box center [314, 96] width 3 height 5
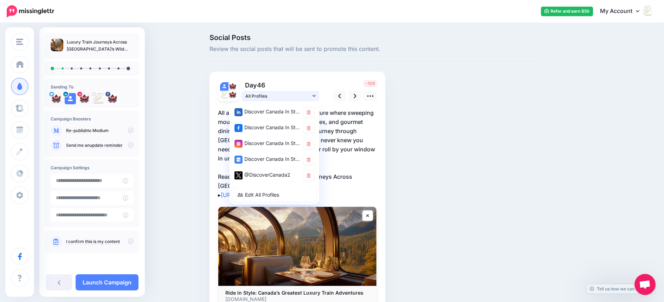
click at [316, 96] on icon at bounding box center [314, 96] width 3 height 5
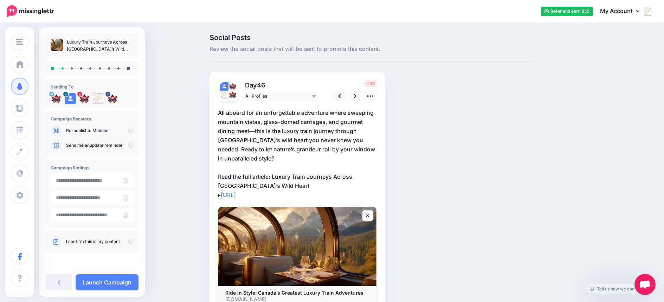
click at [354, 139] on p "All aboard for an unforgettable adventure where sweeping mountain vistas, glass…" at bounding box center [297, 153] width 159 height 91
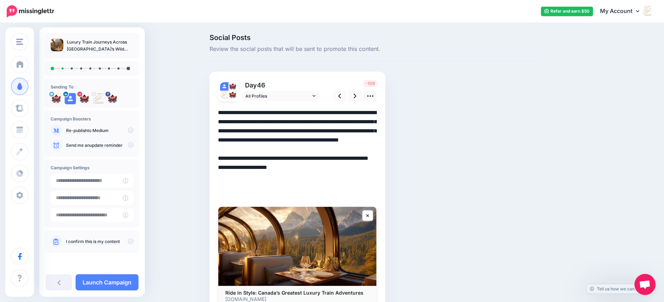
drag, startPoint x: 354, startPoint y: 139, endPoint x: 356, endPoint y: 155, distance: 16.6
click at [356, 155] on textarea "**********" at bounding box center [297, 153] width 159 height 91
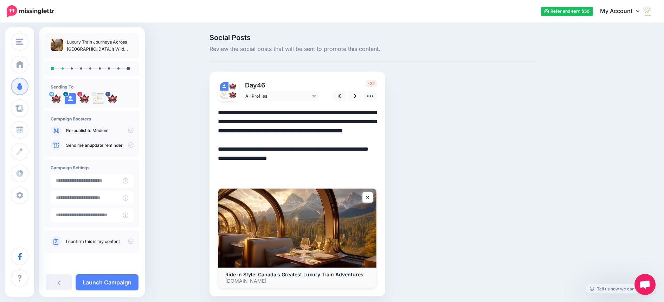
drag, startPoint x: 350, startPoint y: 140, endPoint x: 360, endPoint y: 145, distance: 10.7
click at [350, 140] on textarea "**********" at bounding box center [297, 144] width 159 height 73
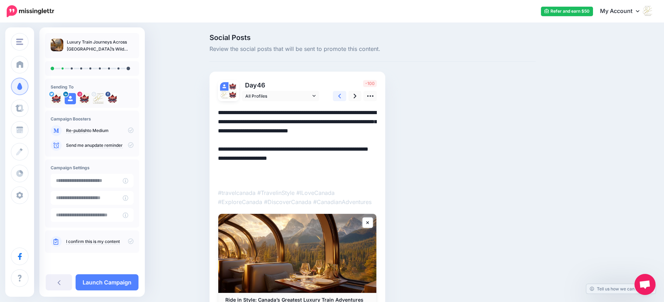
click at [341, 95] on icon at bounding box center [339, 95] width 3 height 7
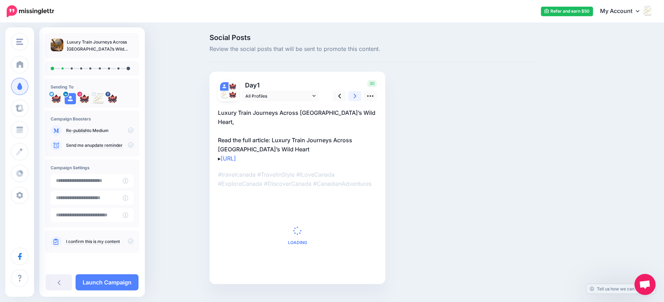
click at [354, 95] on link at bounding box center [354, 96] width 13 height 10
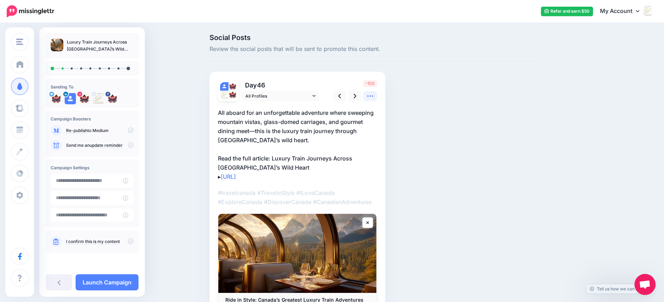
click at [373, 97] on icon at bounding box center [370, 95] width 7 height 7
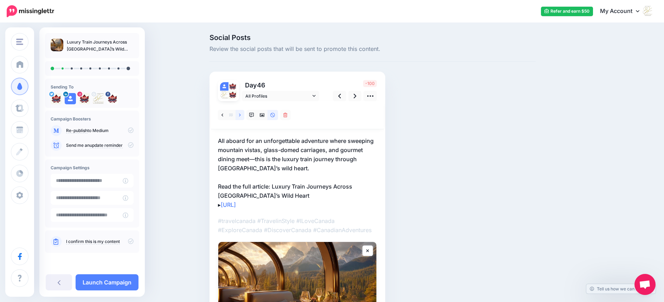
click at [241, 116] on icon at bounding box center [240, 115] width 2 height 5
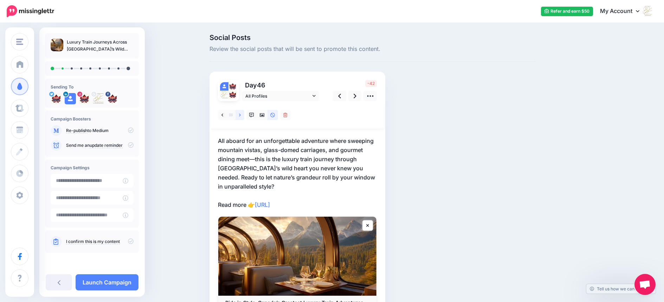
click at [243, 115] on link at bounding box center [240, 115] width 9 height 10
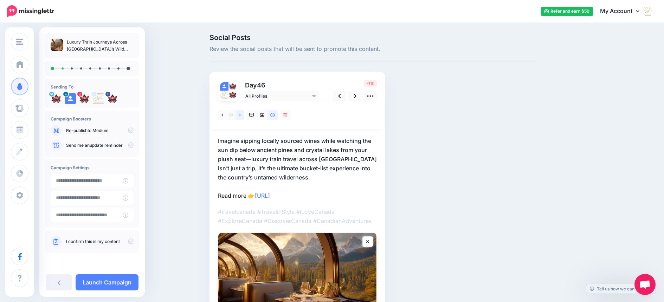
click at [243, 115] on link at bounding box center [240, 115] width 9 height 10
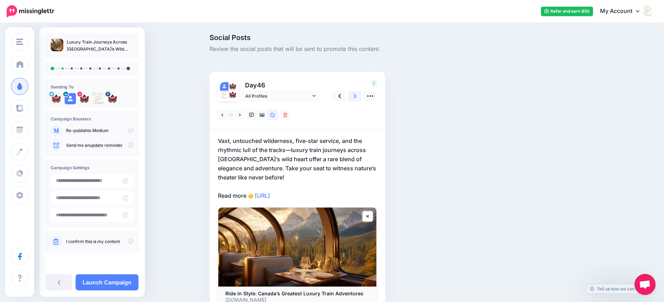
click at [356, 97] on icon at bounding box center [355, 95] width 3 height 7
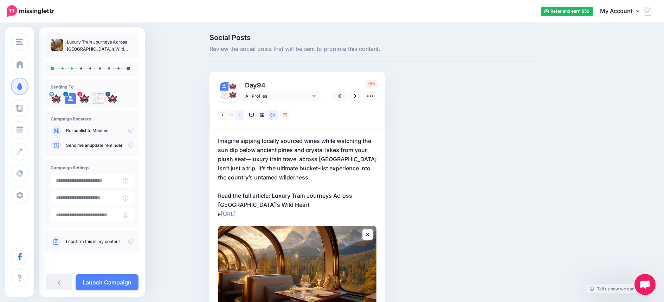
click at [244, 116] on link at bounding box center [240, 115] width 9 height 10
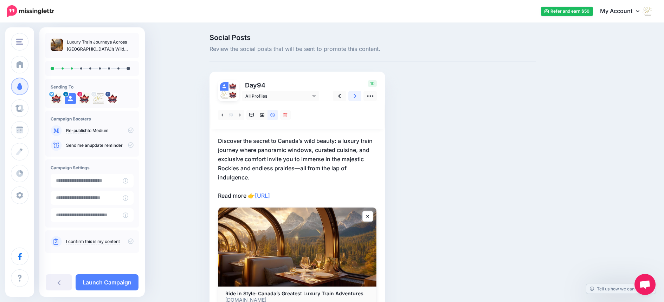
click at [356, 97] on icon at bounding box center [355, 95] width 3 height 7
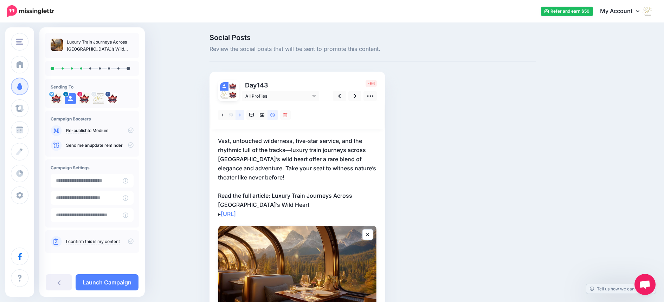
click at [241, 115] on icon at bounding box center [240, 115] width 2 height 3
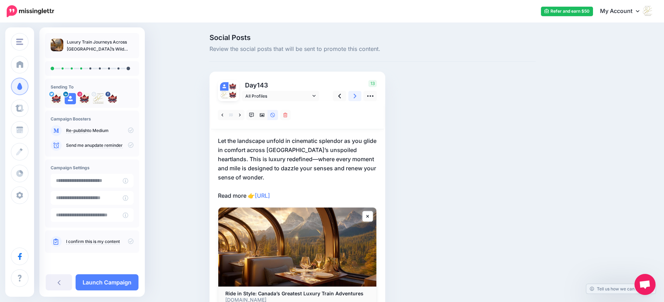
click at [356, 97] on icon at bounding box center [355, 96] width 3 height 5
click at [356, 96] on icon at bounding box center [355, 96] width 3 height 5
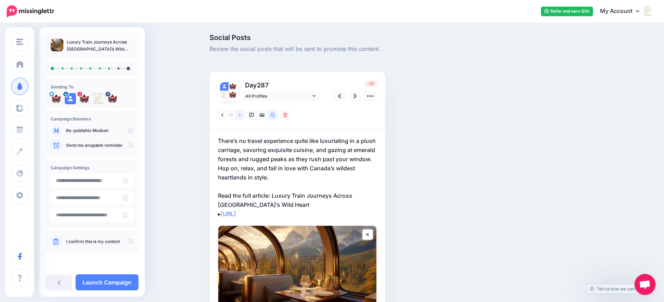
click at [241, 116] on icon at bounding box center [240, 115] width 2 height 5
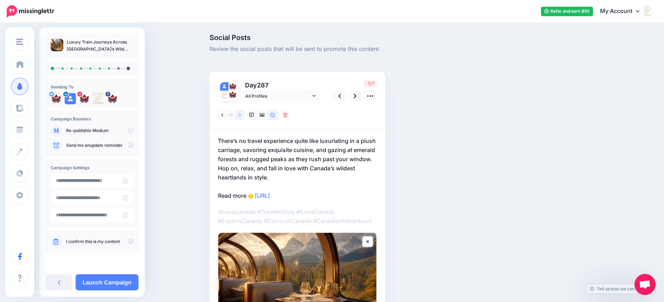
click at [241, 116] on icon at bounding box center [240, 115] width 2 height 5
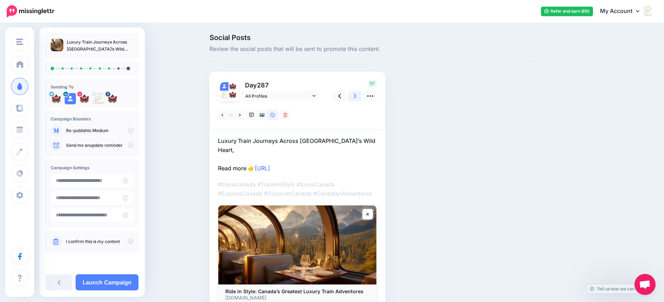
click at [356, 98] on icon at bounding box center [355, 95] width 3 height 7
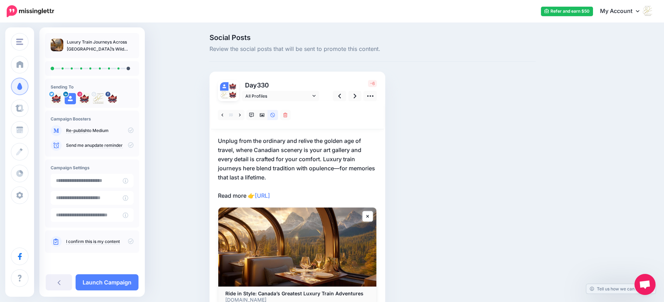
click at [342, 167] on p "Unplug from the ordinary and relive the golden age of travel, where Canadian sc…" at bounding box center [297, 168] width 159 height 64
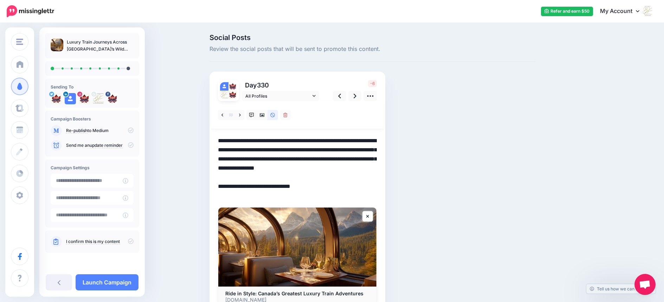
click at [343, 167] on textarea "**********" at bounding box center [297, 168] width 159 height 64
click at [241, 114] on icon at bounding box center [240, 115] width 2 height 5
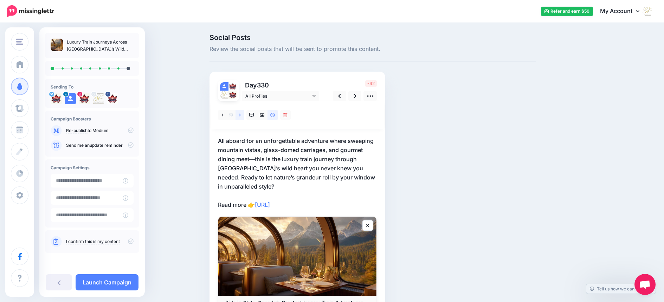
click at [241, 114] on icon at bounding box center [240, 115] width 2 height 5
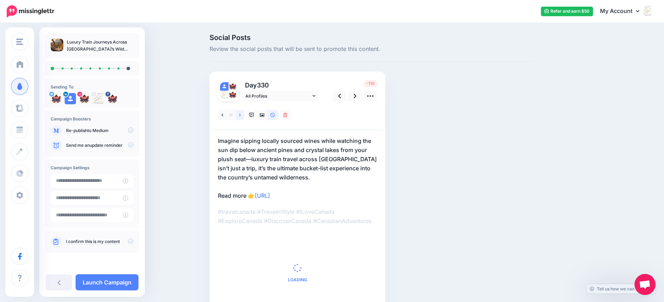
click at [241, 114] on icon at bounding box center [240, 115] width 2 height 5
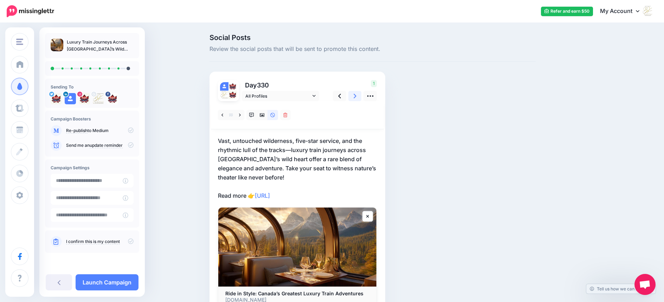
click at [356, 97] on icon at bounding box center [355, 95] width 3 height 7
click at [271, 168] on p "Beneath the vast, endless sky, let a luxury train transport you through Canada’…" at bounding box center [297, 168] width 159 height 64
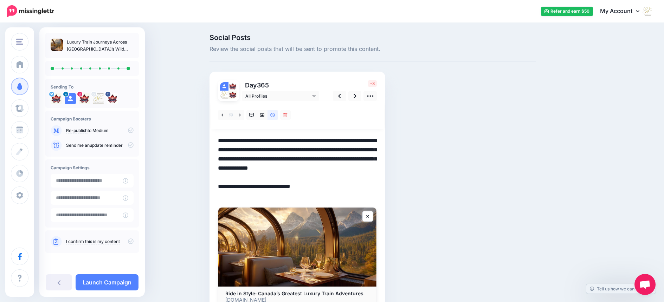
click at [271, 168] on textarea "**********" at bounding box center [297, 168] width 159 height 64
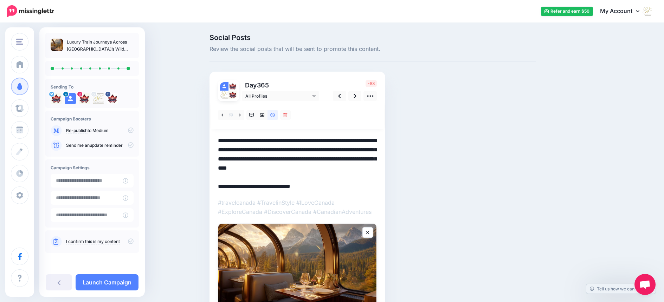
scroll to position [5, 0]
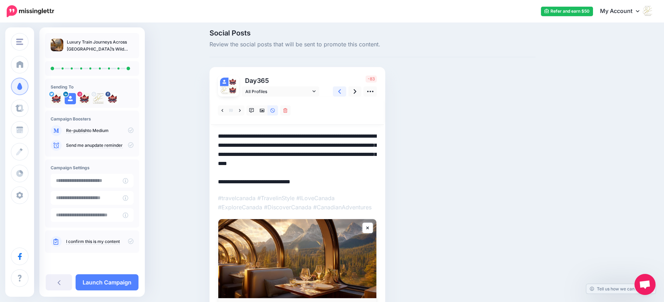
type textarea "**********"
click at [341, 91] on icon at bounding box center [339, 91] width 3 height 5
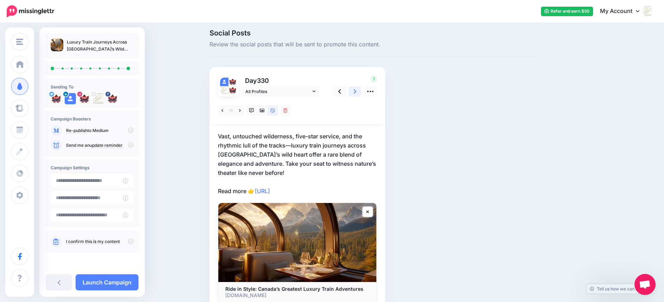
click at [355, 91] on link at bounding box center [354, 91] width 13 height 10
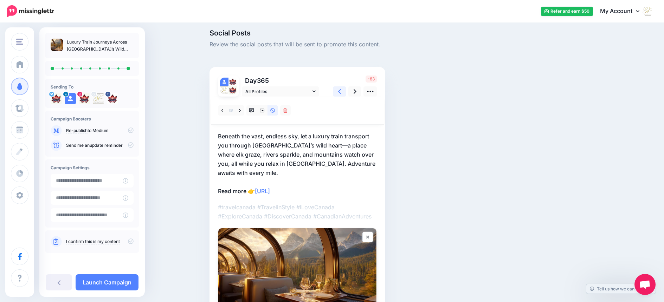
click at [340, 92] on link at bounding box center [339, 91] width 13 height 10
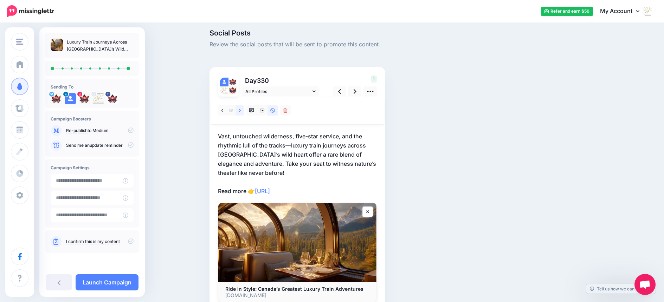
click at [243, 109] on link at bounding box center [240, 110] width 9 height 10
click at [356, 92] on icon at bounding box center [355, 91] width 3 height 7
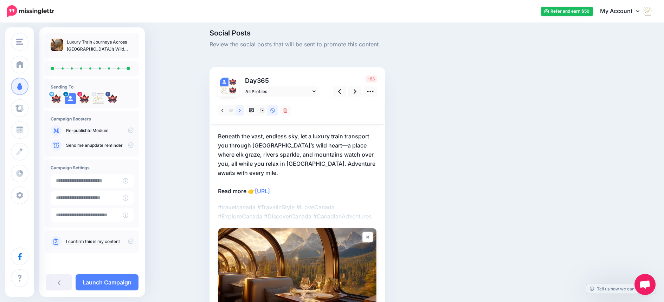
click at [241, 108] on icon at bounding box center [240, 110] width 2 height 5
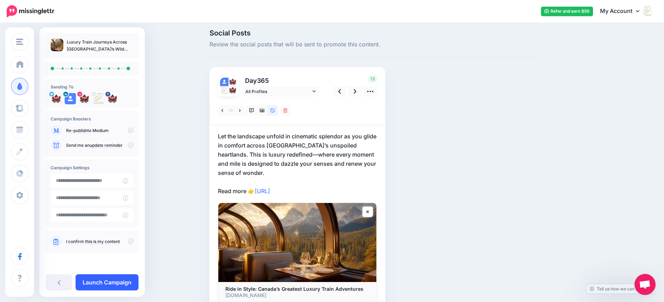
click at [95, 283] on link "Launch Campaign" at bounding box center [107, 283] width 63 height 16
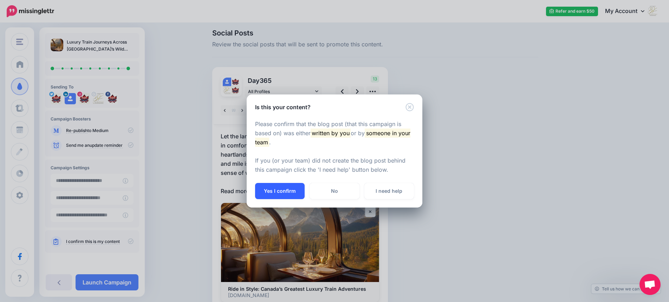
click at [289, 191] on button "Yes I confirm" at bounding box center [280, 191] width 50 height 16
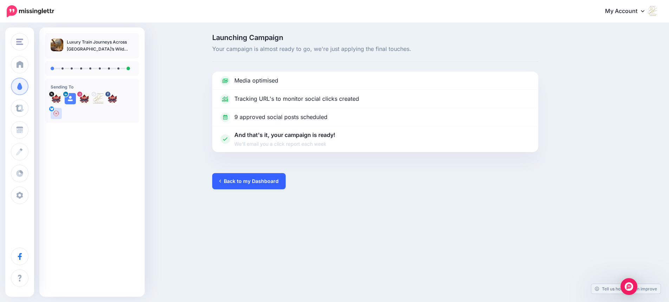
click at [245, 182] on link "Back to my Dashboard" at bounding box center [248, 181] width 73 height 16
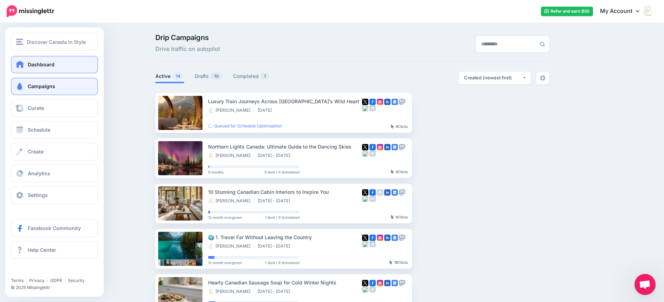
click at [22, 66] on span at bounding box center [19, 64] width 9 height 7
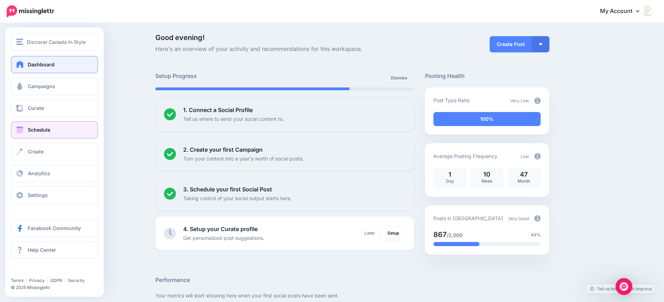
click at [37, 129] on span "Schedule" at bounding box center [39, 130] width 22 height 6
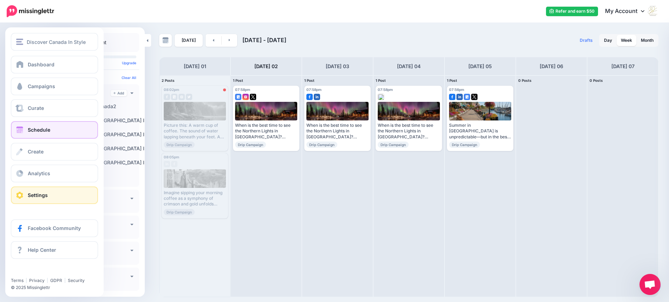
click at [24, 196] on link "Settings" at bounding box center [54, 196] width 87 height 18
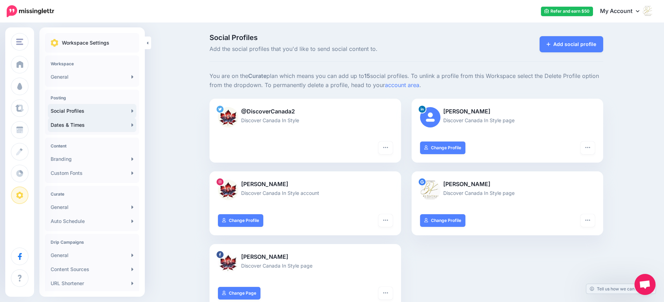
click at [76, 124] on link "Dates & Times" at bounding box center [92, 125] width 89 height 14
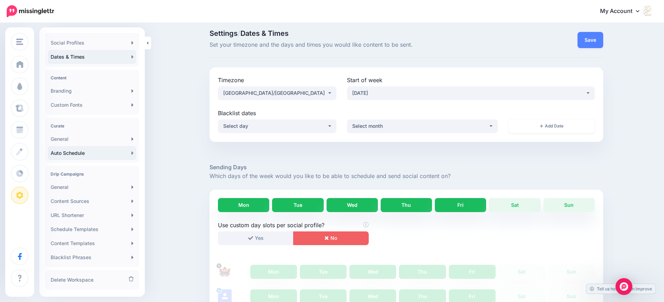
scroll to position [84, 0]
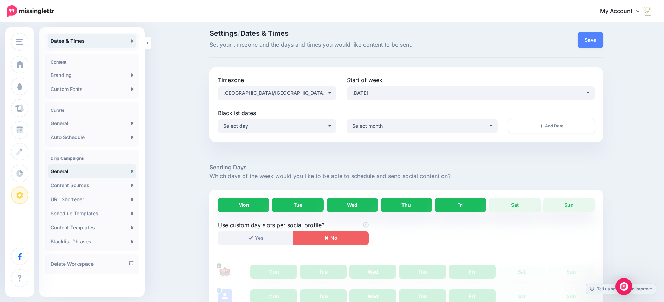
click at [67, 171] on link "General" at bounding box center [92, 172] width 89 height 14
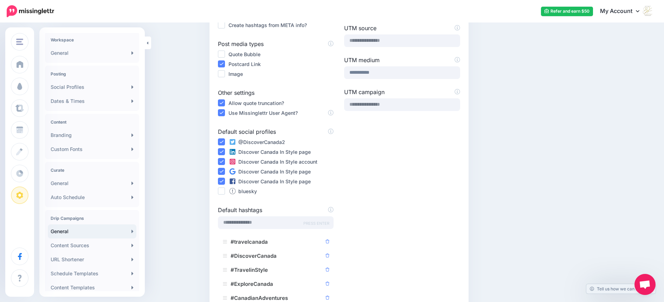
scroll to position [84, 0]
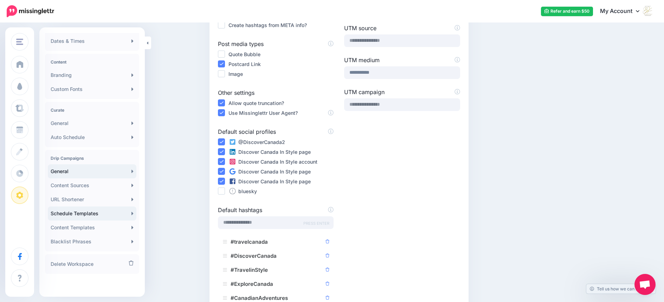
click at [82, 212] on link "Schedule Templates" at bounding box center [92, 214] width 89 height 14
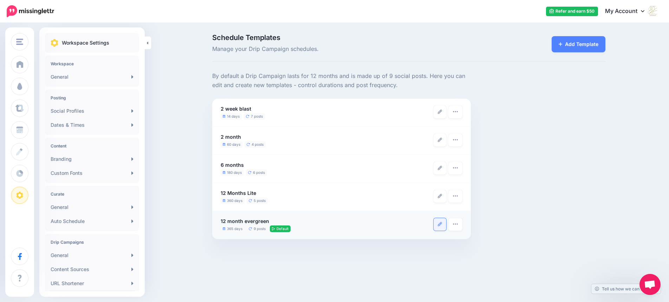
click at [439, 224] on icon at bounding box center [440, 224] width 4 height 4
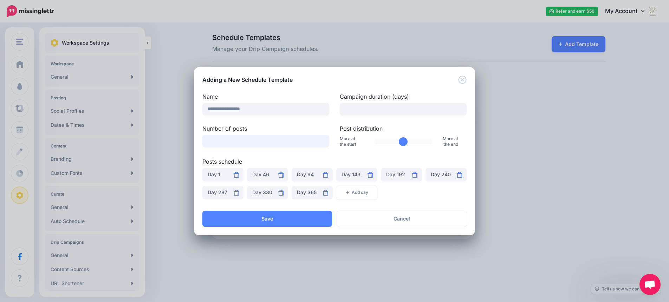
click at [322, 142] on input "*" at bounding box center [265, 141] width 127 height 13
type input "*"
click at [322, 142] on input "*" at bounding box center [265, 141] width 127 height 13
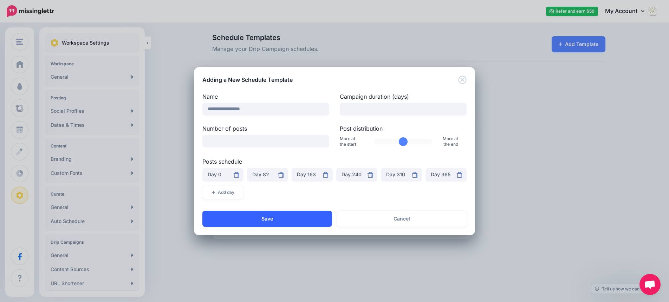
click at [263, 218] on button "Save" at bounding box center [267, 219] width 130 height 16
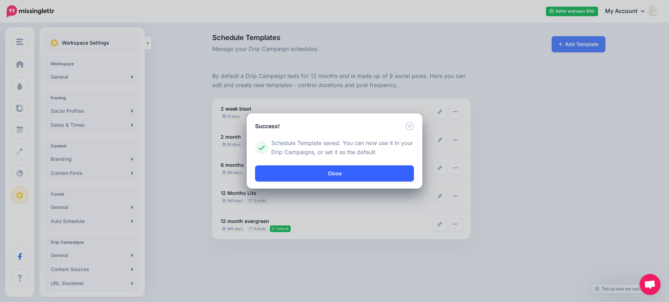
click at [337, 173] on link "Close" at bounding box center [334, 174] width 159 height 16
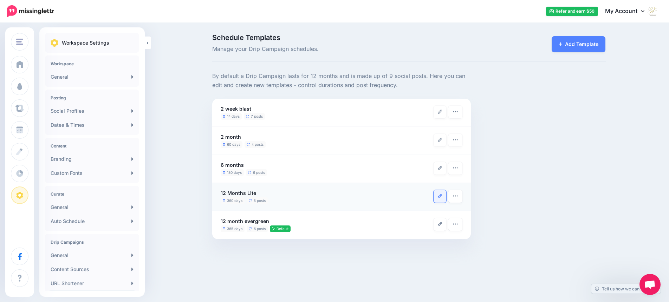
click at [439, 195] on icon at bounding box center [440, 196] width 4 height 4
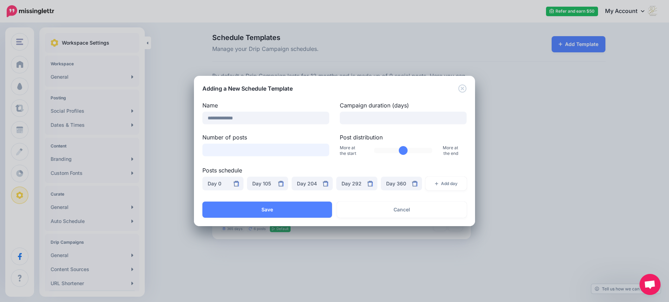
click at [322, 152] on input "*" at bounding box center [265, 150] width 127 height 13
type input "*"
click at [322, 152] on input "*" at bounding box center [265, 150] width 127 height 13
drag, startPoint x: 405, startPoint y: 152, endPoint x: 399, endPoint y: 152, distance: 6.3
click at [399, 152] on input "Post distribution" at bounding box center [403, 150] width 58 height 5
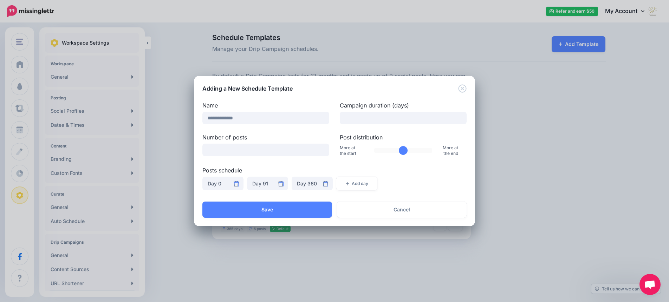
type input "**"
click at [401, 153] on input "Post distribution" at bounding box center [403, 150] width 58 height 5
click at [274, 210] on button "Save" at bounding box center [267, 210] width 130 height 16
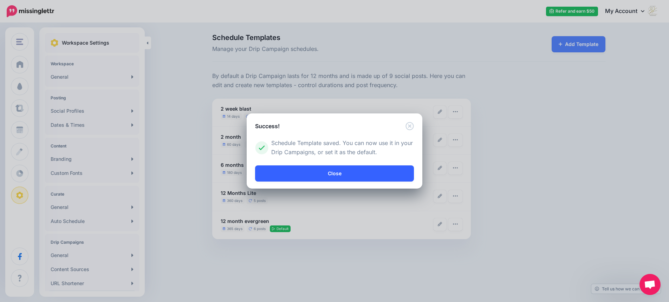
click at [336, 174] on link "Close" at bounding box center [334, 174] width 159 height 16
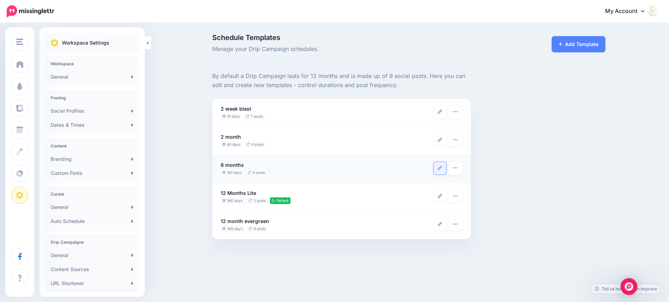
click at [438, 169] on link at bounding box center [440, 168] width 13 height 13
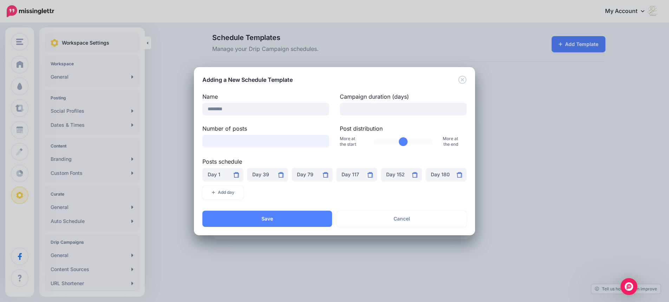
click at [322, 142] on input "*" at bounding box center [265, 141] width 127 height 13
type input "*"
click at [322, 142] on input "*" at bounding box center [265, 141] width 127 height 13
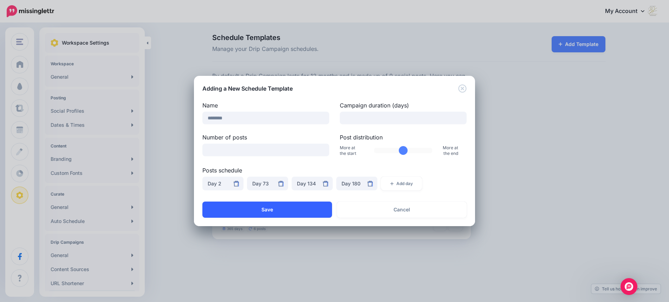
click at [266, 208] on button "Save" at bounding box center [267, 210] width 130 height 16
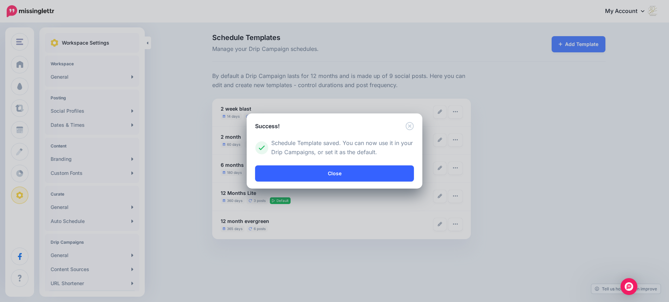
click at [332, 175] on link "Close" at bounding box center [334, 174] width 159 height 16
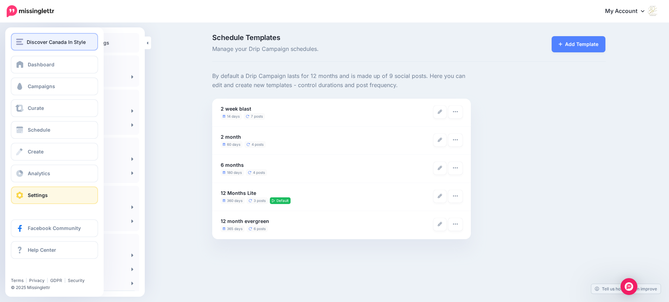
click at [49, 42] on span "Discover Canada In Style" at bounding box center [56, 42] width 59 height 8
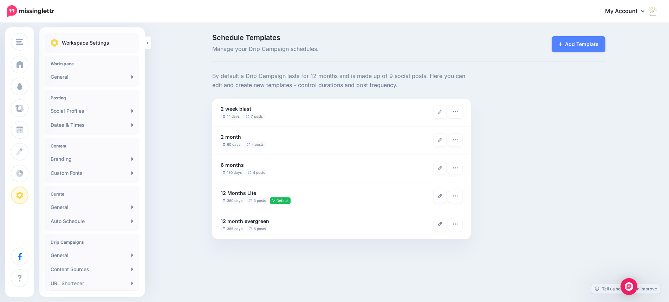
click at [166, 90] on div "Schedule Templates Manage your Drip Campaign schedules. Add Template" at bounding box center [334, 137] width 669 height 226
